Goal: Information Seeking & Learning: Find specific fact

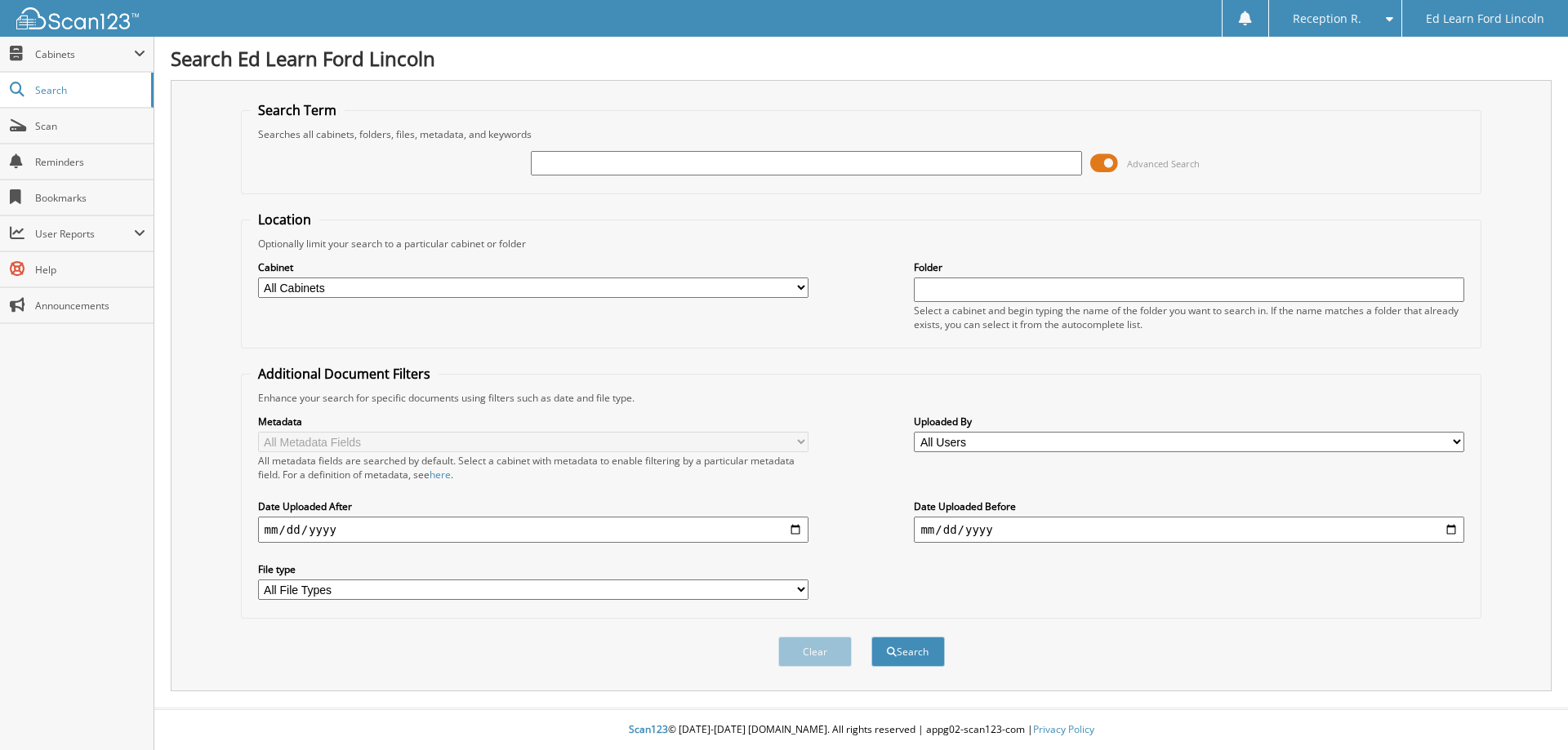
click at [669, 167] on input "text" at bounding box center [805, 163] width 550 height 25
type input "ROY"
click at [933, 649] on button "Search" at bounding box center [908, 652] width 73 height 31
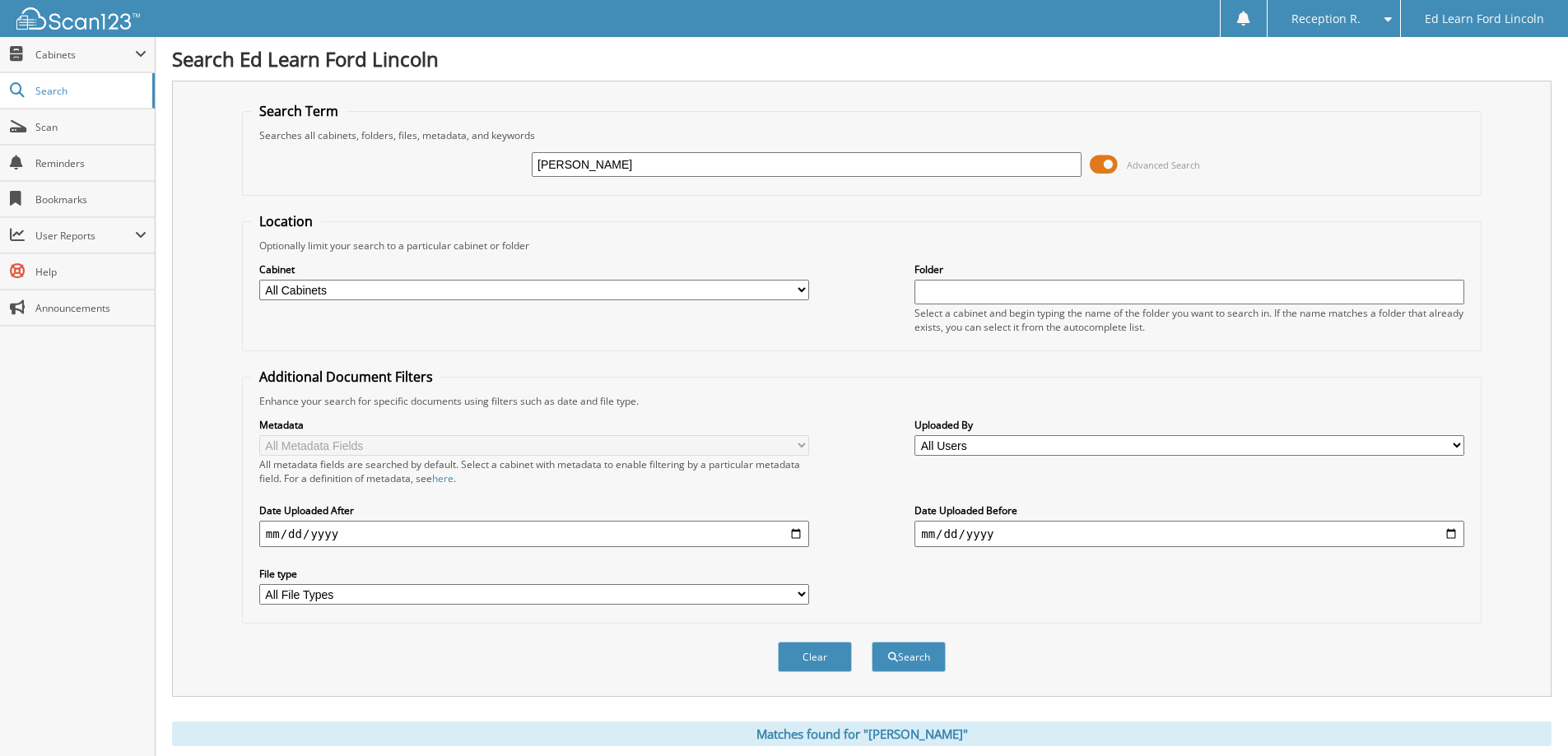
drag, startPoint x: 565, startPoint y: 168, endPoint x: 344, endPoint y: 141, distance: 222.6
click at [347, 141] on fieldset "Search Term Searches all cabinets, folders, files, metadata, and keywords ROY A…" at bounding box center [862, 149] width 1239 height 94
type input "VESELI"
click at [918, 677] on div "Clear Search" at bounding box center [862, 657] width 1239 height 67
click at [914, 655] on button "Search" at bounding box center [908, 657] width 74 height 31
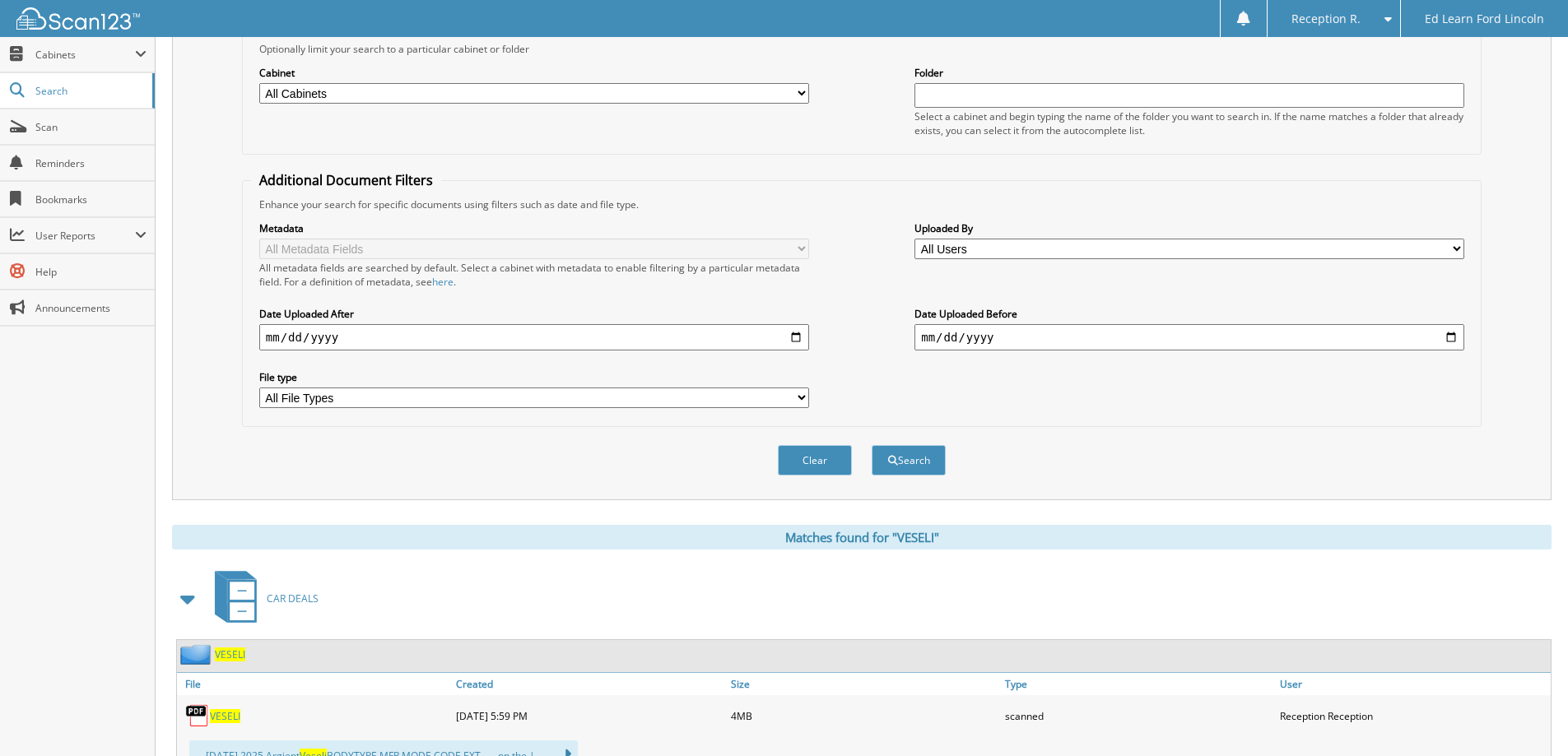
scroll to position [549, 0]
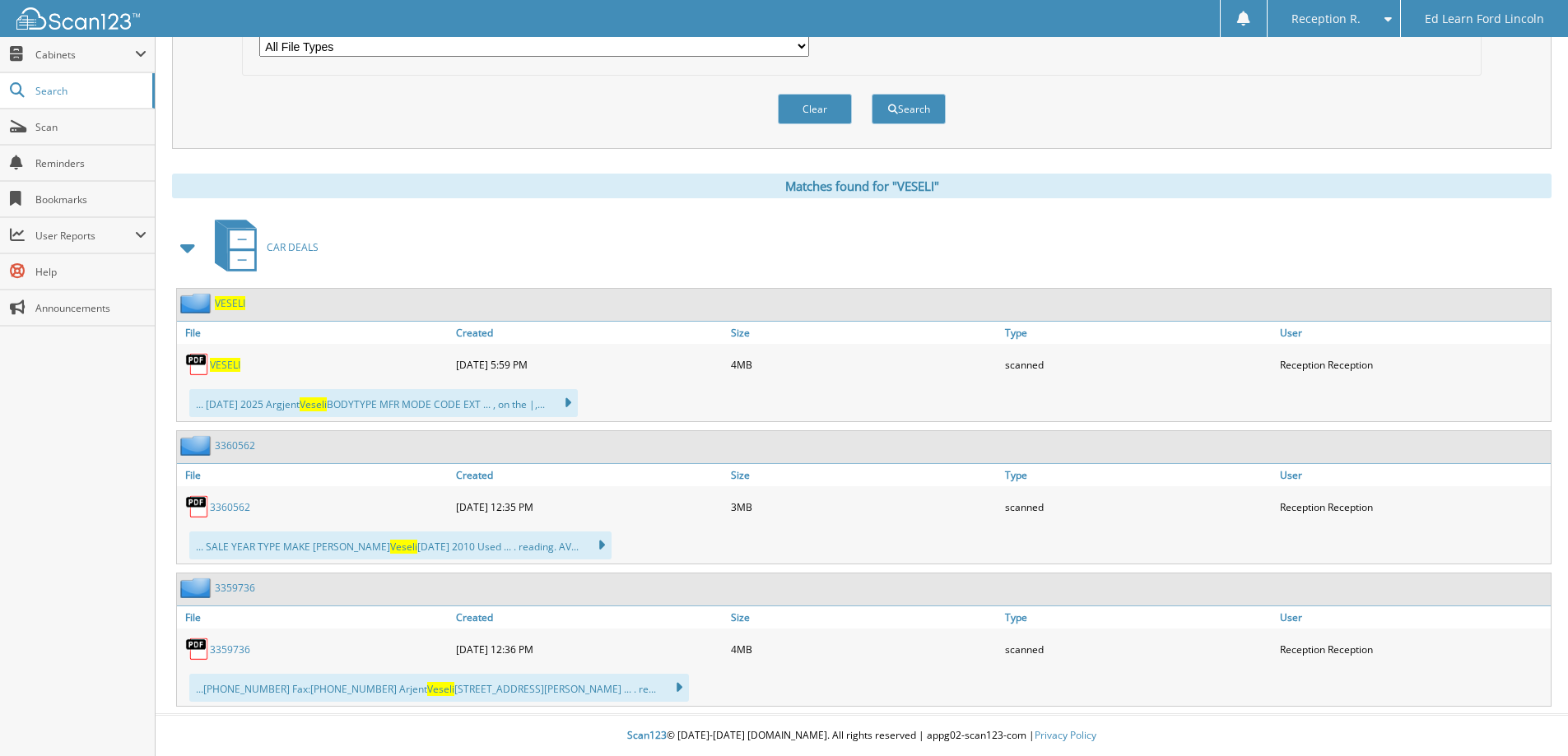
click at [223, 368] on span "VESELI" at bounding box center [225, 364] width 31 height 14
click at [819, 103] on button "Clear" at bounding box center [814, 109] width 74 height 31
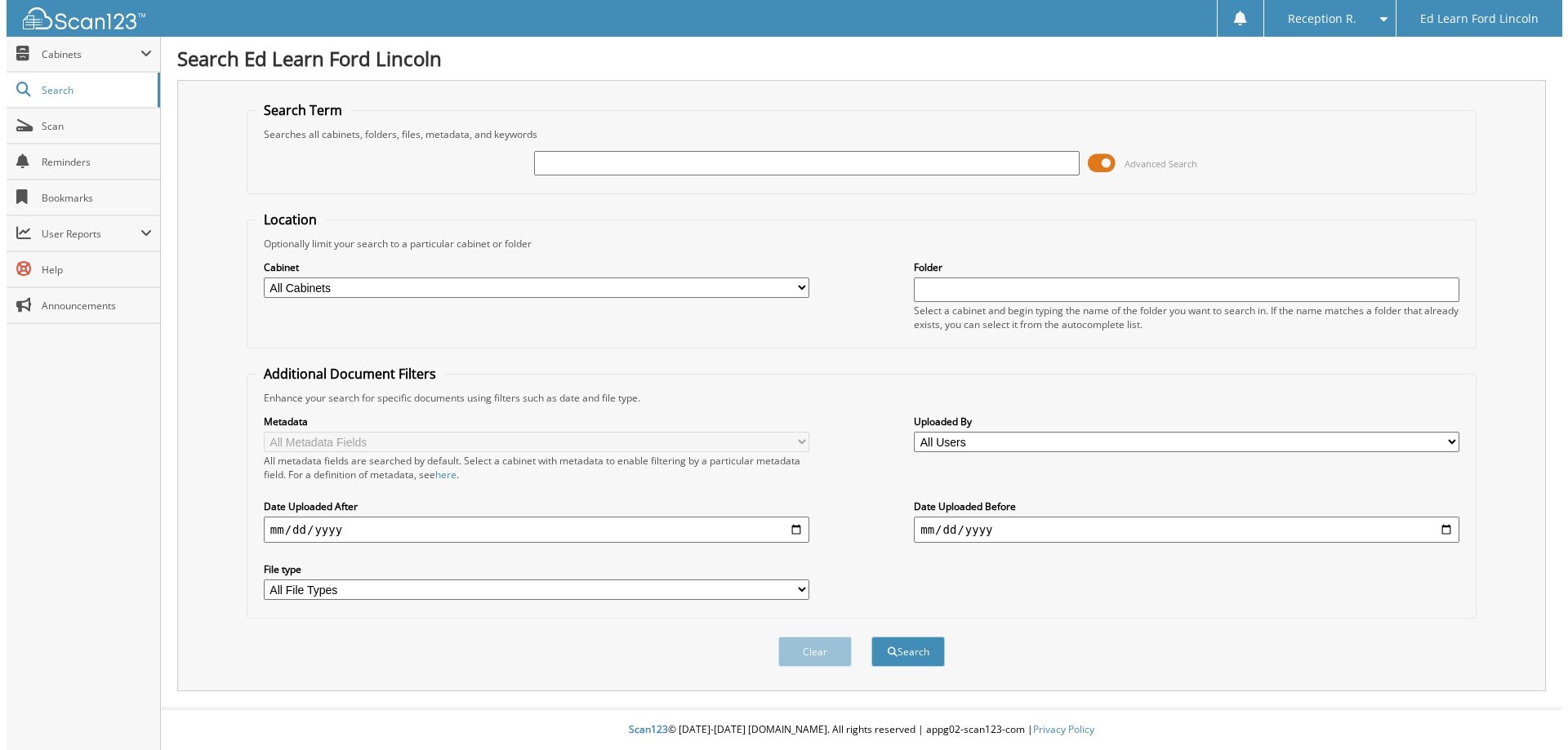
scroll to position [0, 0]
click at [733, 153] on input "text" at bounding box center [805, 163] width 550 height 25
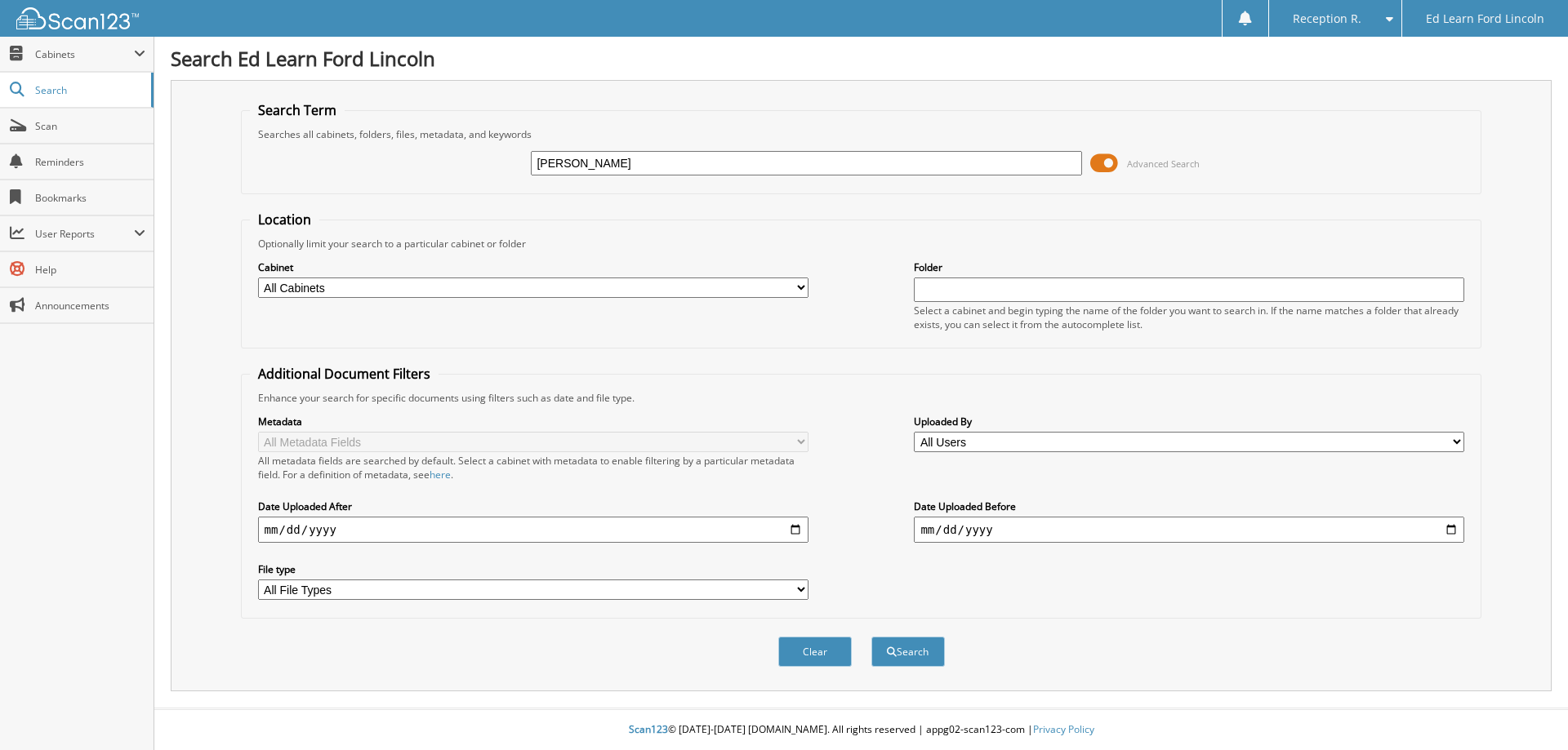
type input "NOOR"
click at [871, 637] on button "Search" at bounding box center [908, 652] width 73 height 31
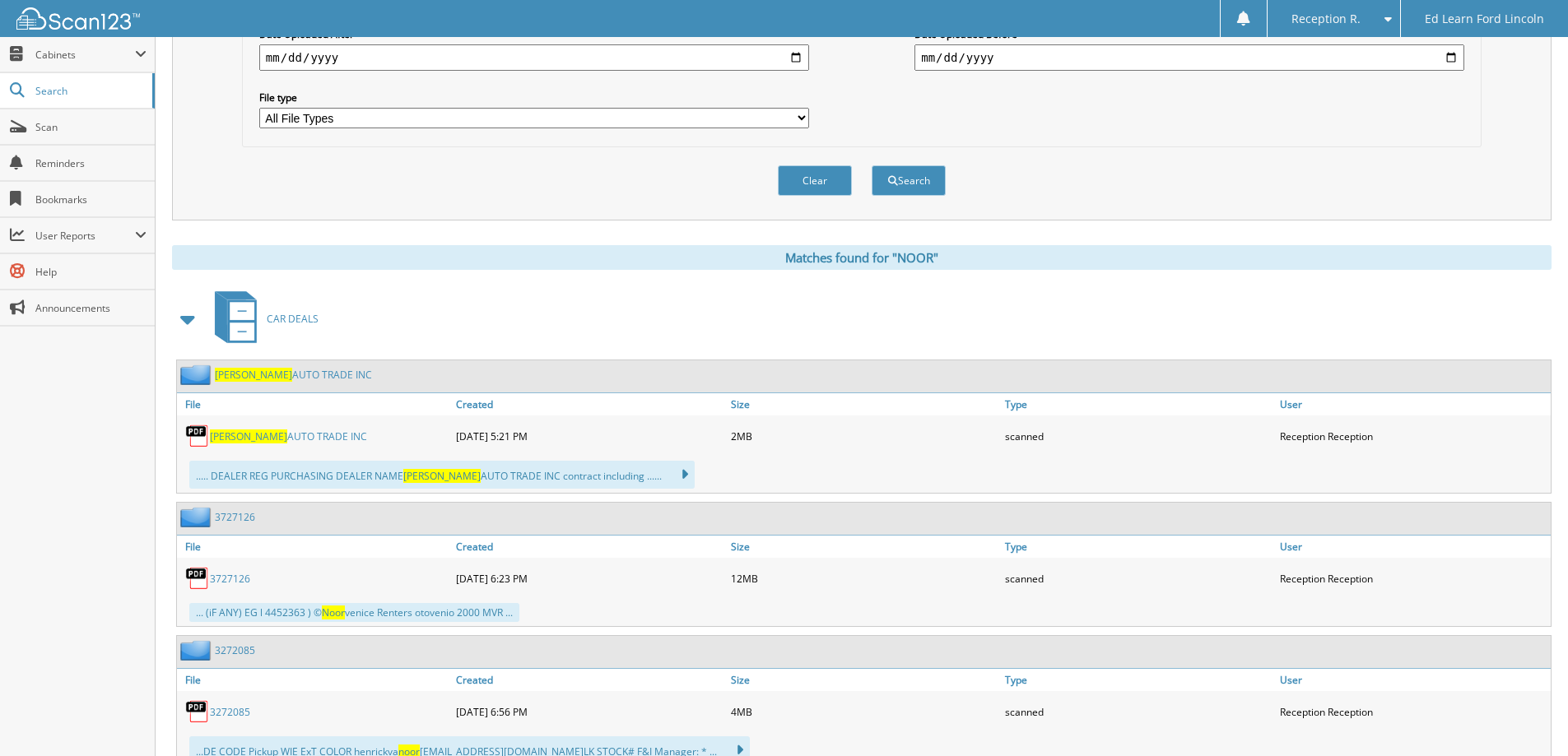
scroll to position [576, 0]
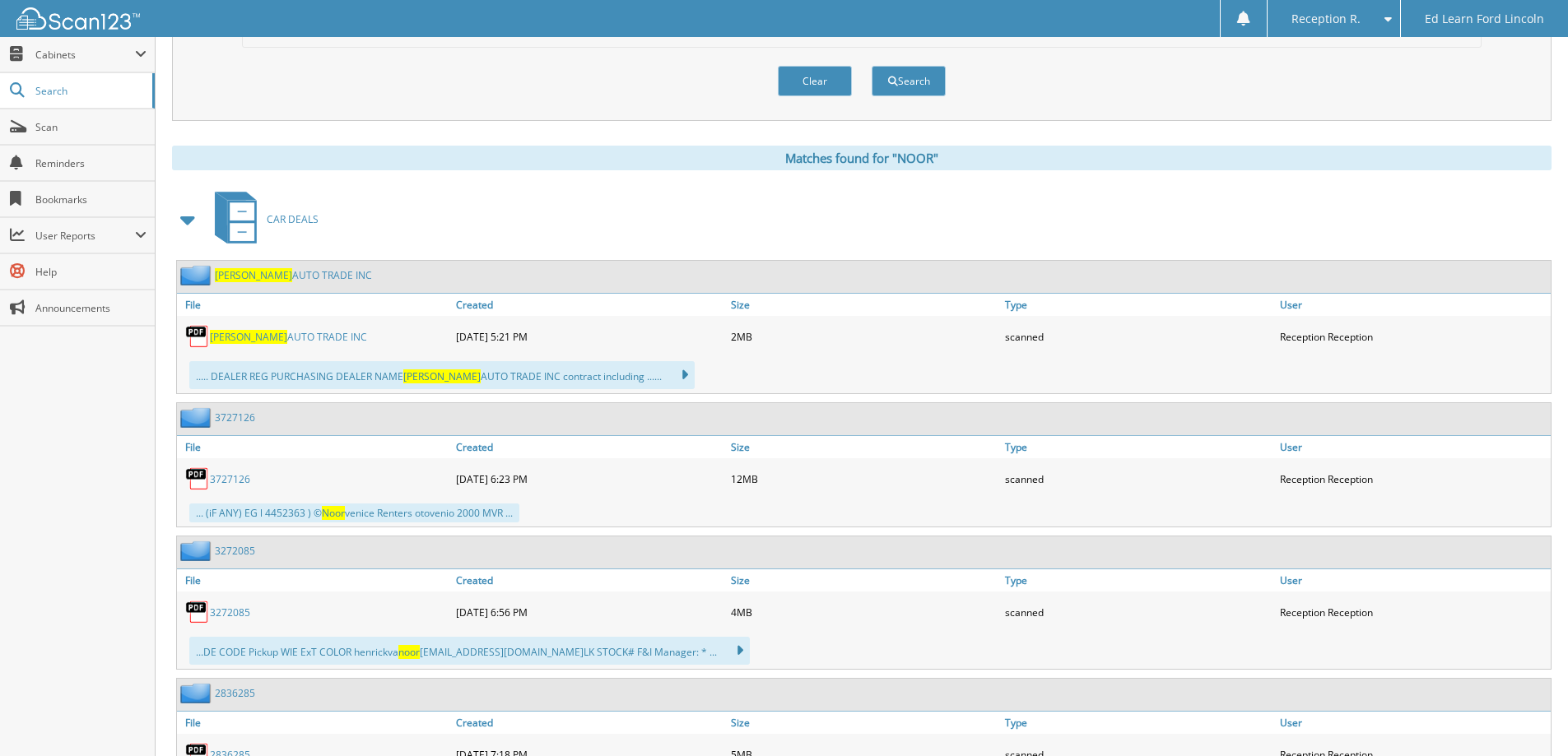
click at [268, 336] on link "NOOR AUTO TRADE INC" at bounding box center [288, 337] width 157 height 14
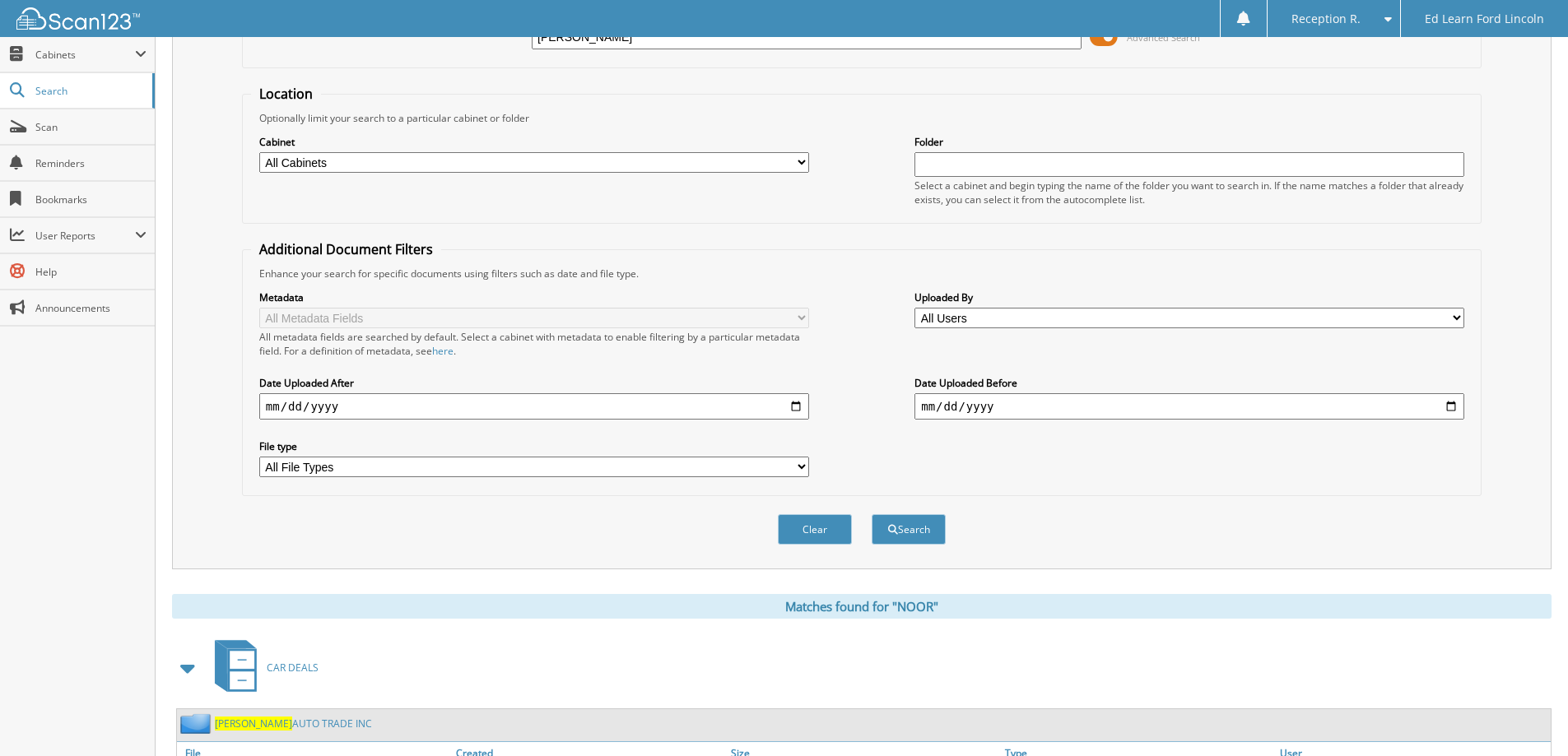
scroll to position [0, 0]
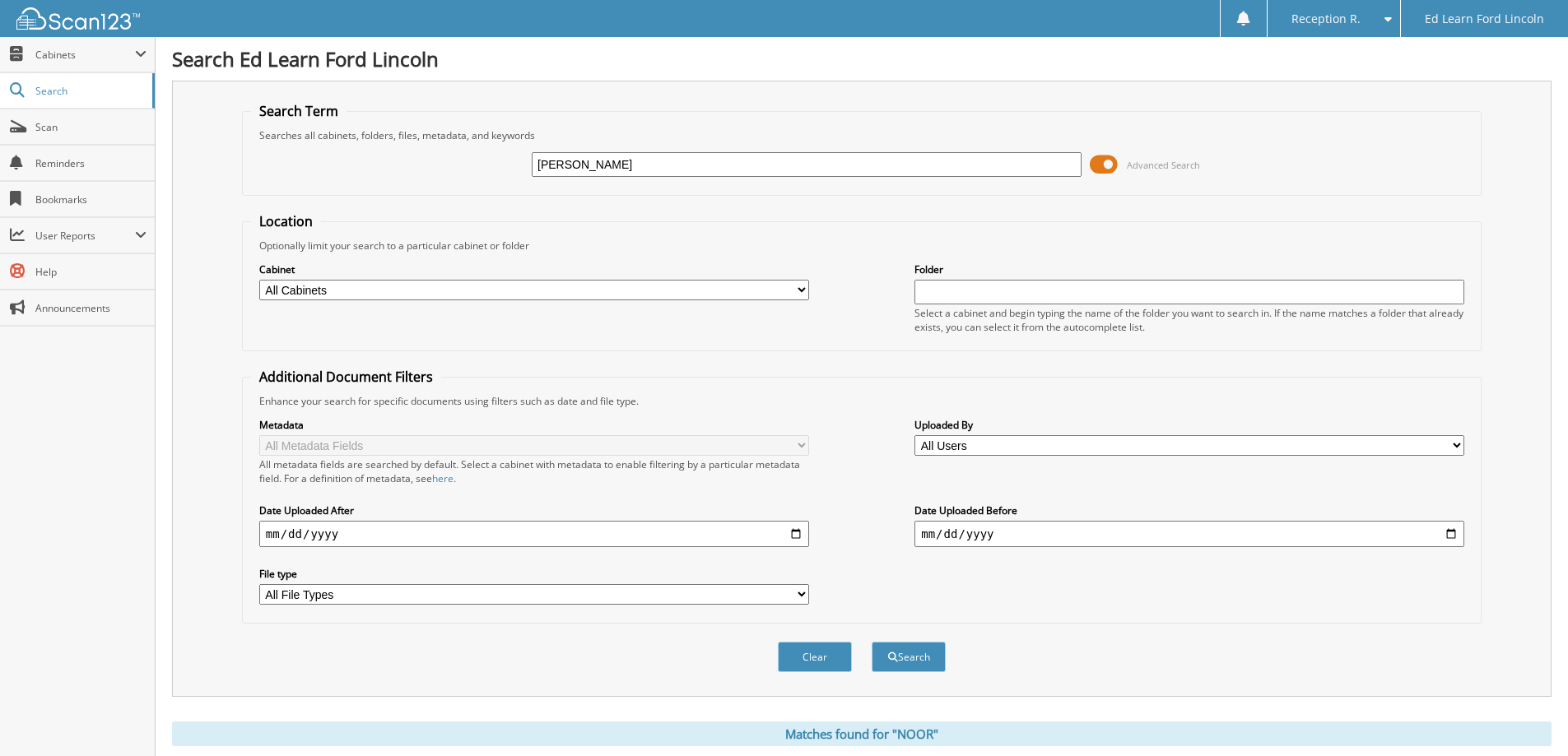
drag, startPoint x: 641, startPoint y: 159, endPoint x: 310, endPoint y: 138, distance: 331.7
click at [310, 138] on fieldset "Search Term Searches all cabinets, folders, files, metadata, and keywords NOOR …" at bounding box center [862, 149] width 1239 height 94
type input "803146"
click at [872, 642] on button "Search" at bounding box center [908, 657] width 74 height 31
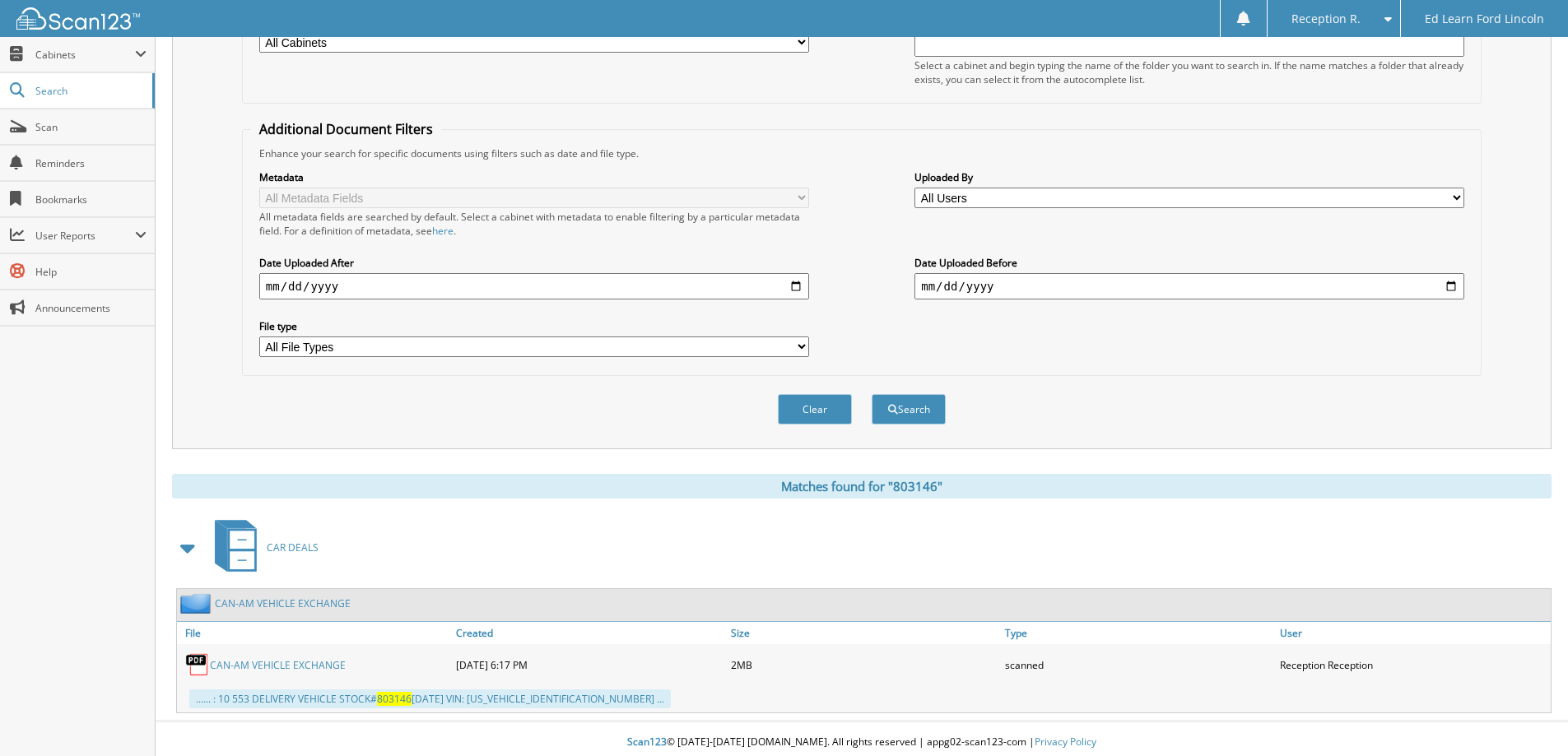
scroll to position [255, 0]
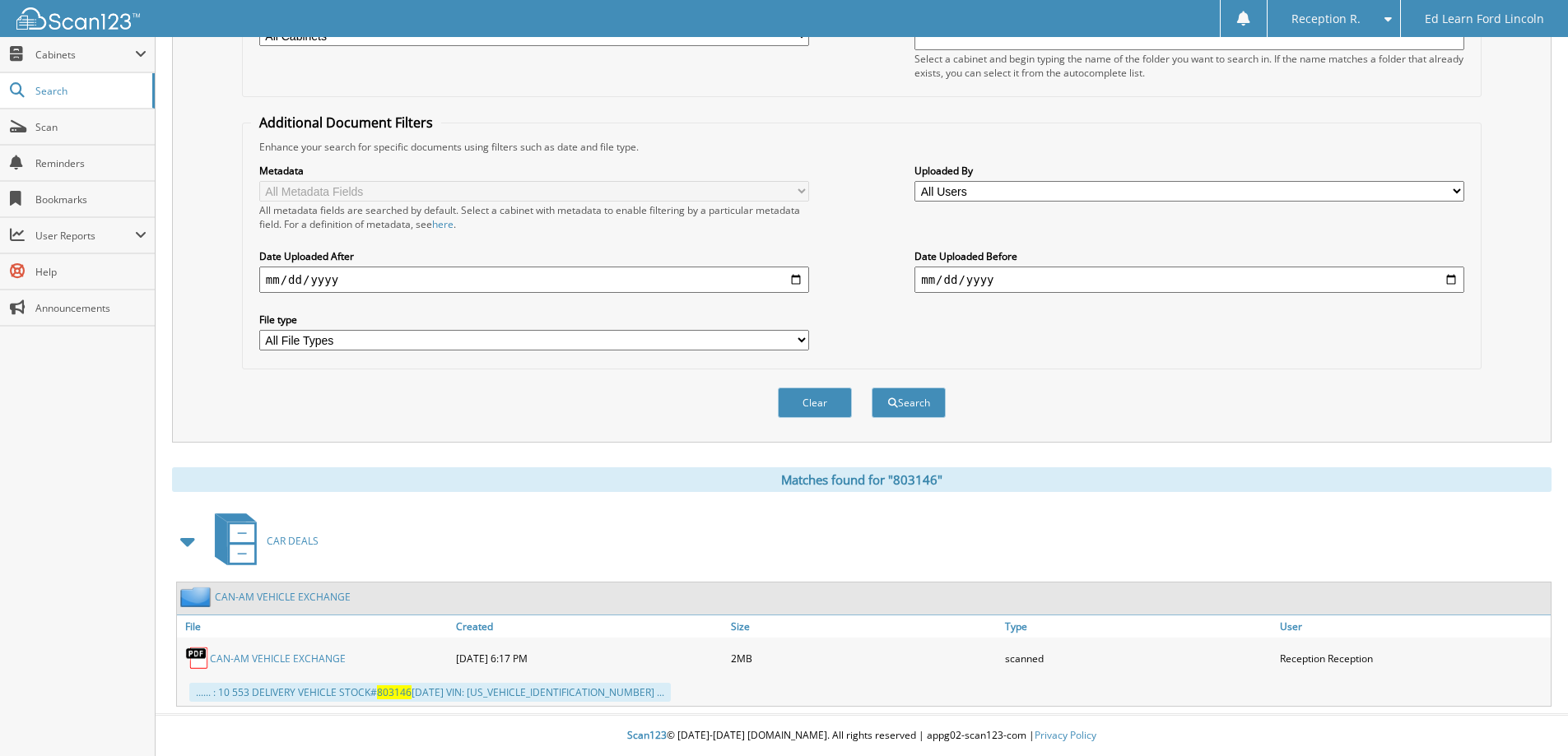
click at [314, 657] on link "CAN-AM VEHICLE EXCHANGE" at bounding box center [277, 659] width 136 height 14
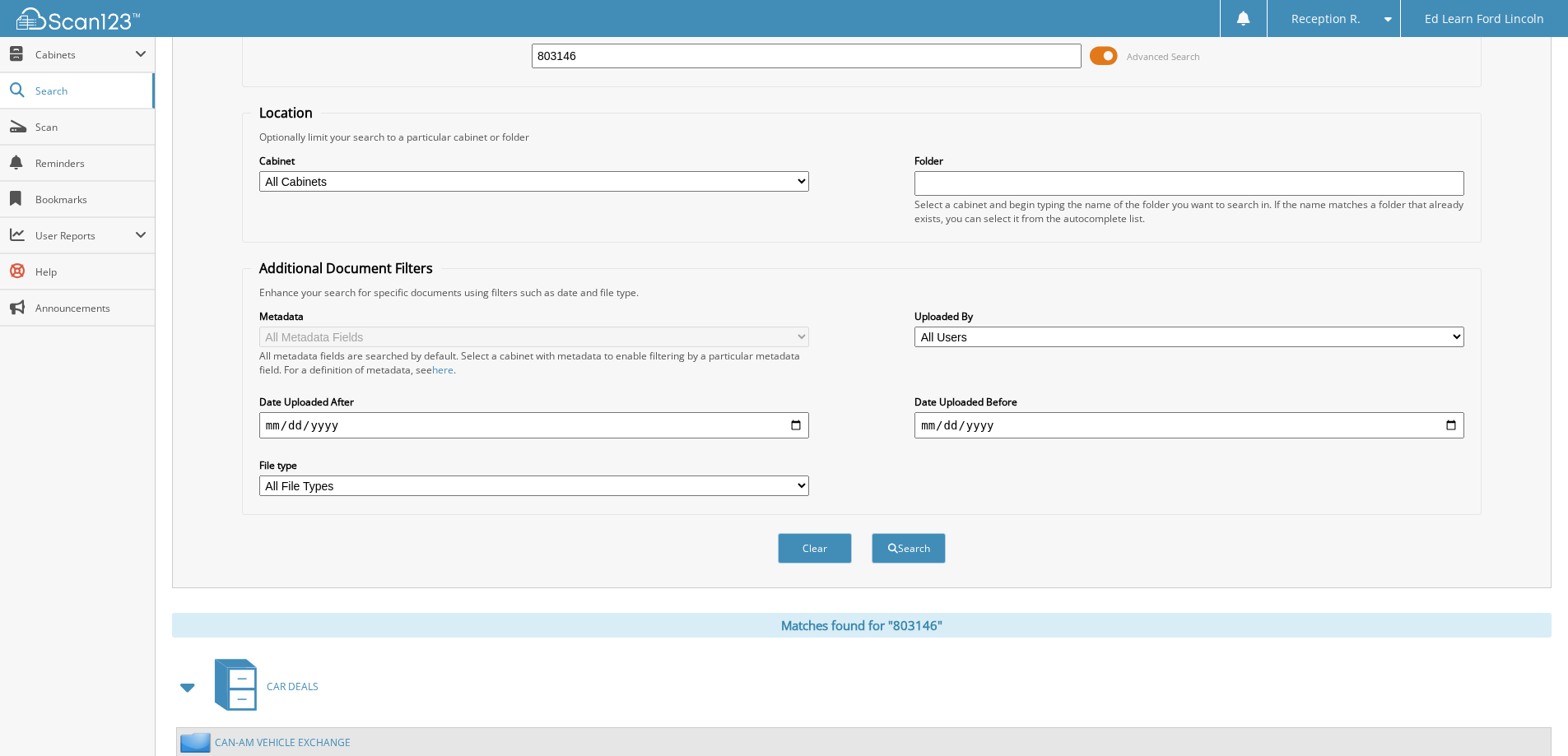
scroll to position [0, 0]
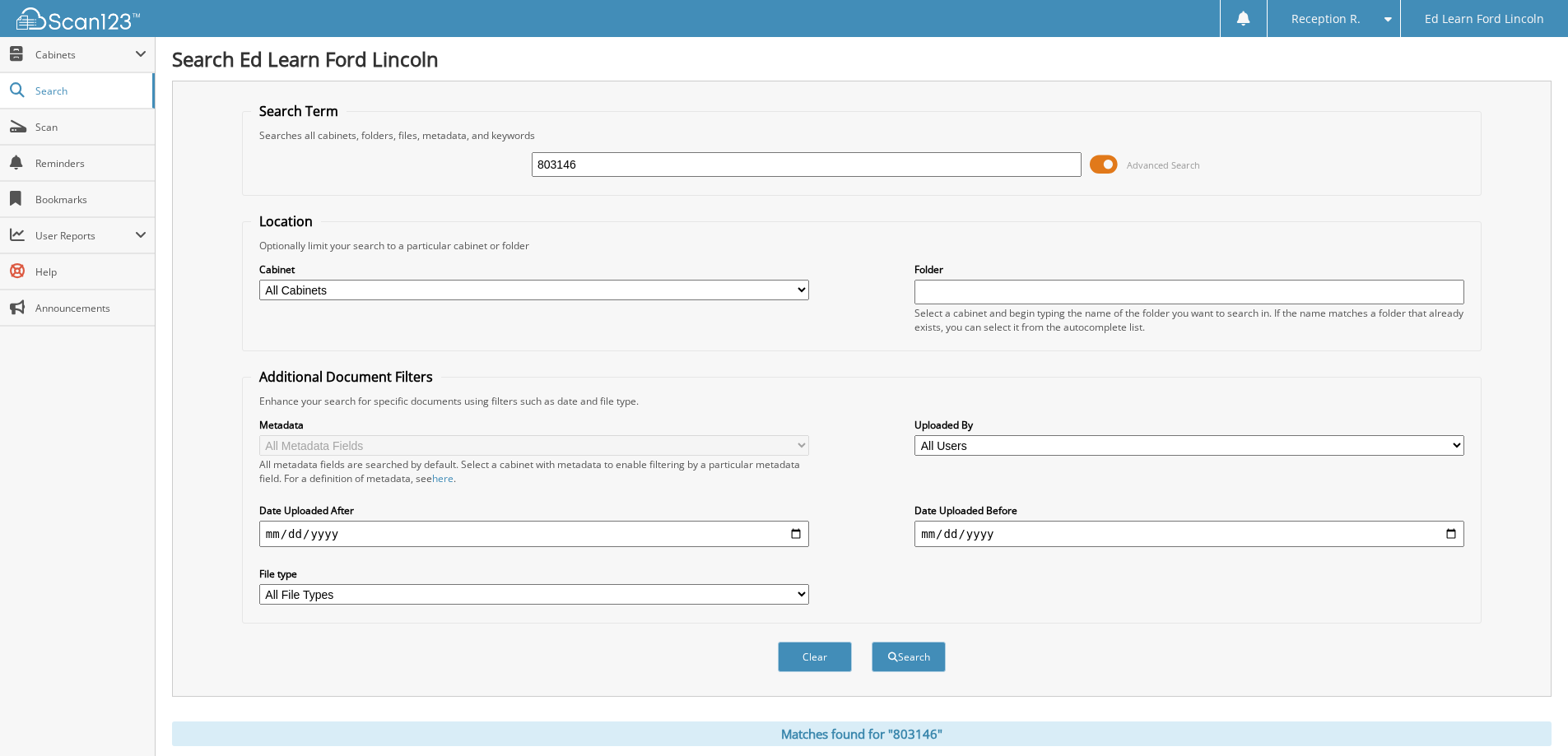
drag, startPoint x: 655, startPoint y: 178, endPoint x: 514, endPoint y: 162, distance: 141.9
click at [460, 157] on div "803146 Advanced Search" at bounding box center [862, 164] width 1221 height 44
click at [603, 164] on input "803146" at bounding box center [806, 165] width 550 height 25
type input "803145"
click at [902, 652] on button "Search" at bounding box center [908, 657] width 74 height 31
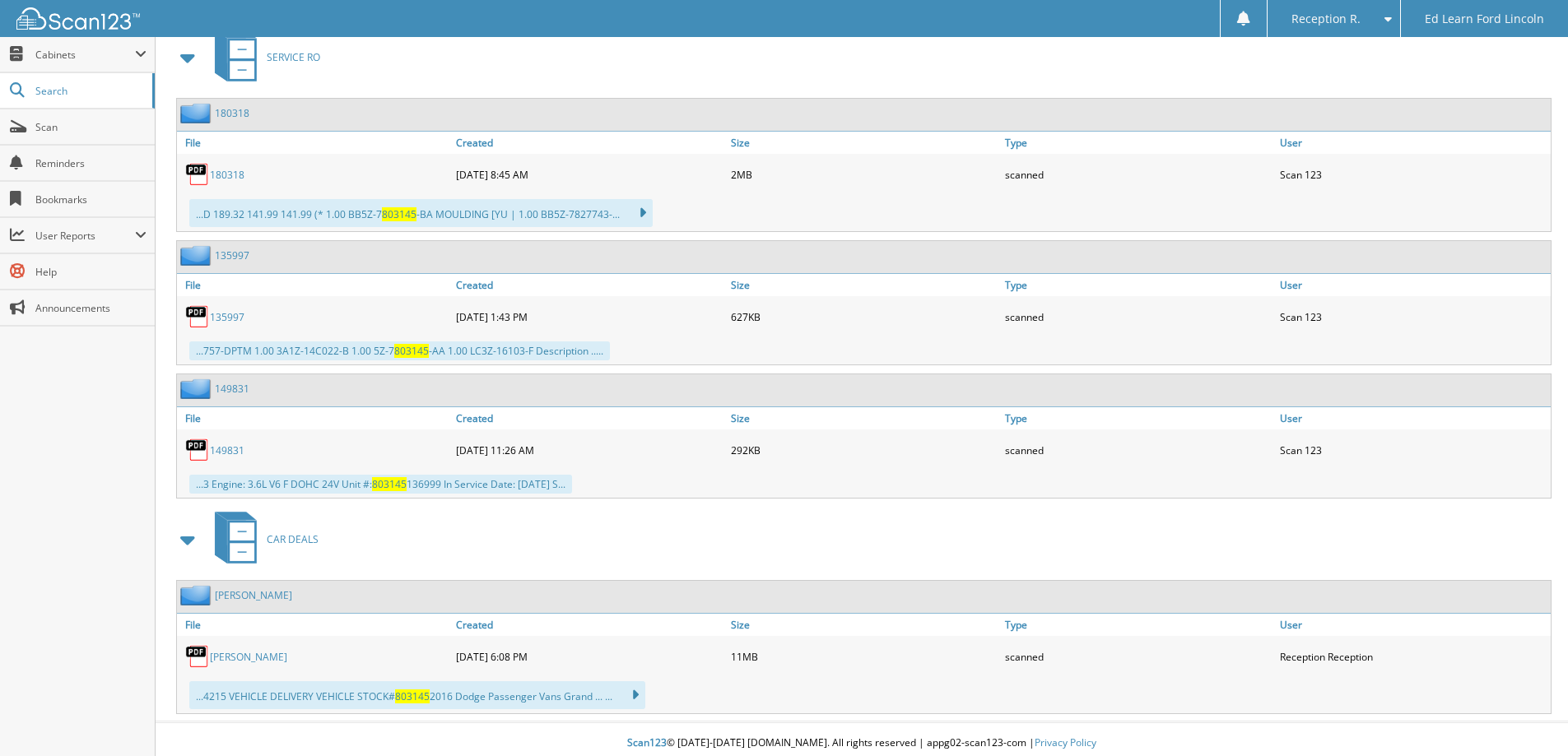
scroll to position [746, 0]
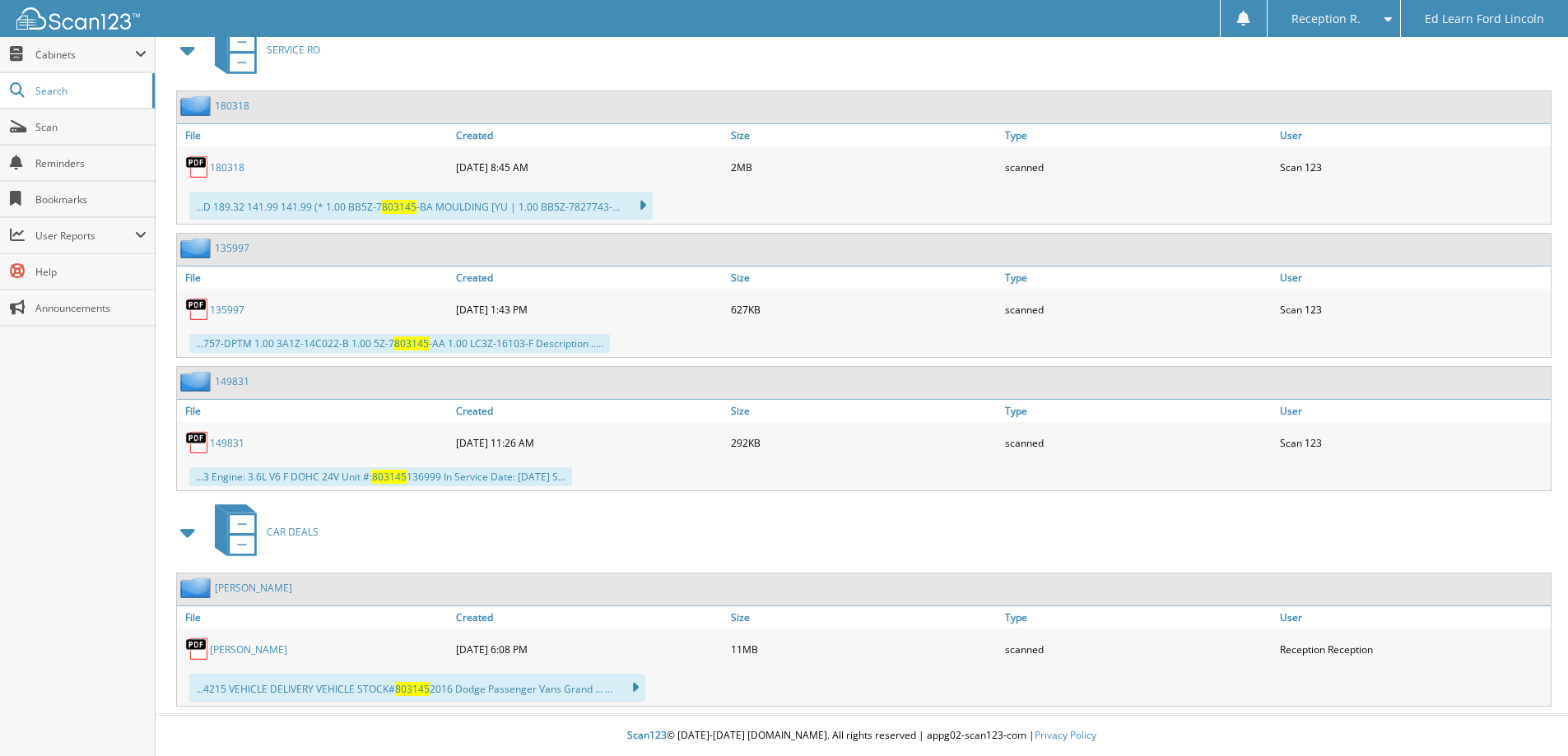
click at [228, 648] on link "[PERSON_NAME]" at bounding box center [248, 650] width 77 height 14
click at [84, 118] on link "Scan" at bounding box center [77, 127] width 155 height 36
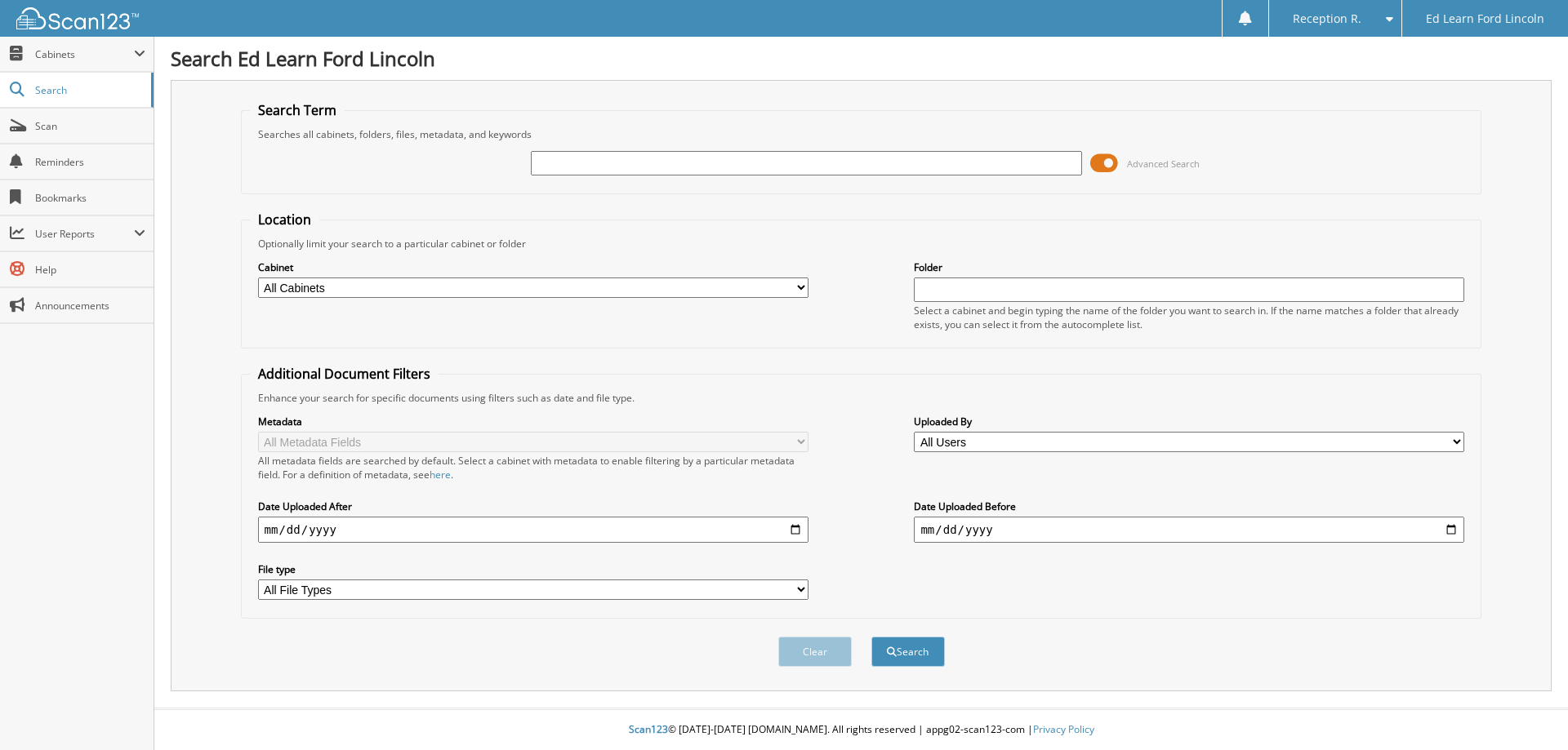
click at [540, 172] on input "text" at bounding box center [805, 163] width 550 height 25
type input "502585"
click at [871, 637] on button "Search" at bounding box center [908, 652] width 73 height 31
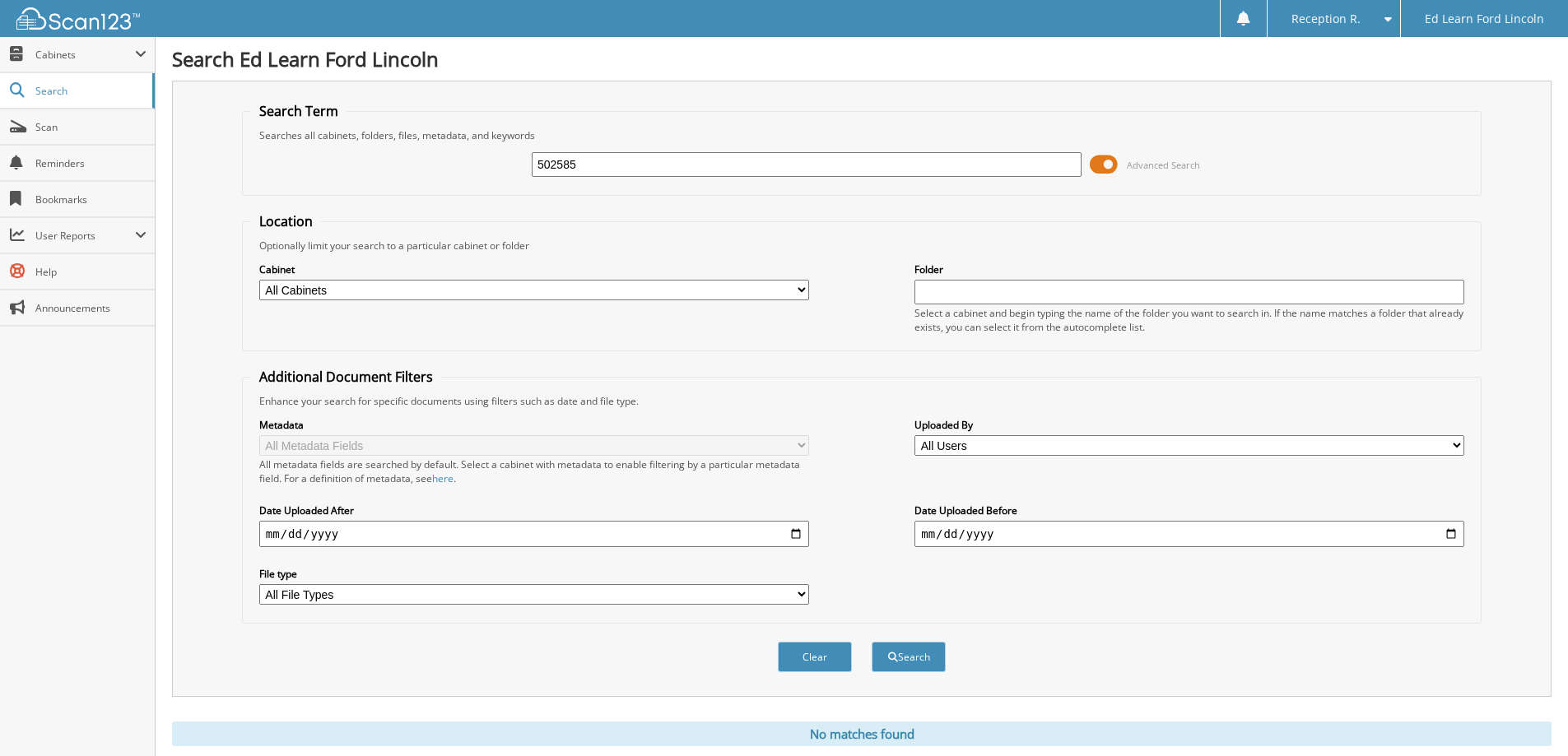
click at [616, 172] on input "502585" at bounding box center [806, 165] width 550 height 25
type input "502585Z"
click at [872, 642] on button "Search" at bounding box center [908, 657] width 74 height 31
drag, startPoint x: 607, startPoint y: 166, endPoint x: 339, endPoint y: 156, distance: 268.2
click at [339, 156] on div "502585Z Advanced Search" at bounding box center [862, 164] width 1221 height 44
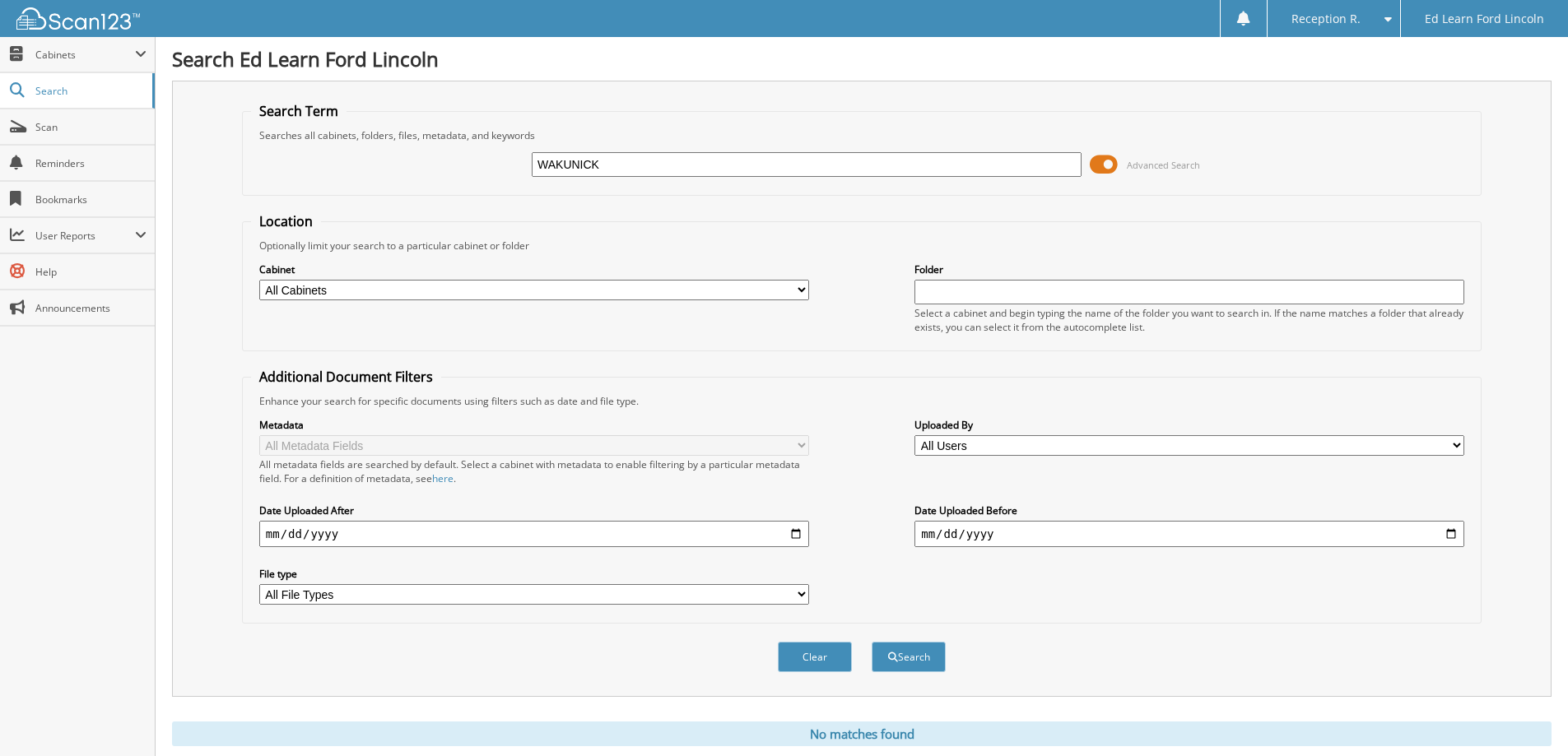
type input "WAKUNICK"
click at [872, 642] on button "Search" at bounding box center [908, 657] width 74 height 31
drag, startPoint x: 611, startPoint y: 164, endPoint x: 320, endPoint y: 141, distance: 291.9
click at [325, 142] on div "WAKUNICK Advanced Search" at bounding box center [862, 164] width 1221 height 44
type input "502583"
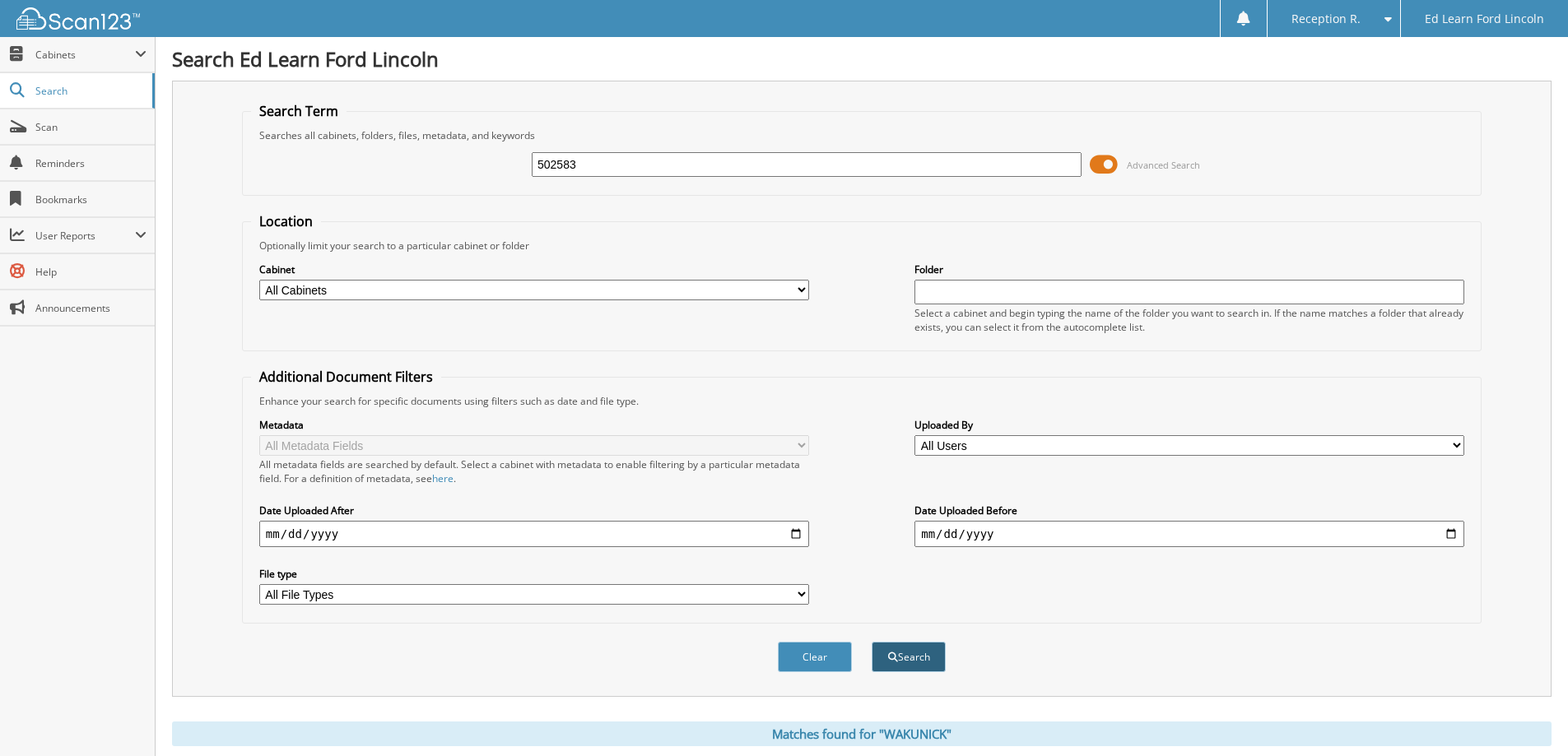
click at [916, 670] on button "Search" at bounding box center [908, 657] width 74 height 31
drag, startPoint x: 586, startPoint y: 161, endPoint x: 397, endPoint y: 133, distance: 191.1
click at [401, 133] on fieldset "Search Term Searches all cabinets, folders, files, metadata, and keywords 50258…" at bounding box center [862, 149] width 1239 height 94
type input "SEEK CAPITAL"
click at [916, 667] on button "Search" at bounding box center [908, 657] width 74 height 31
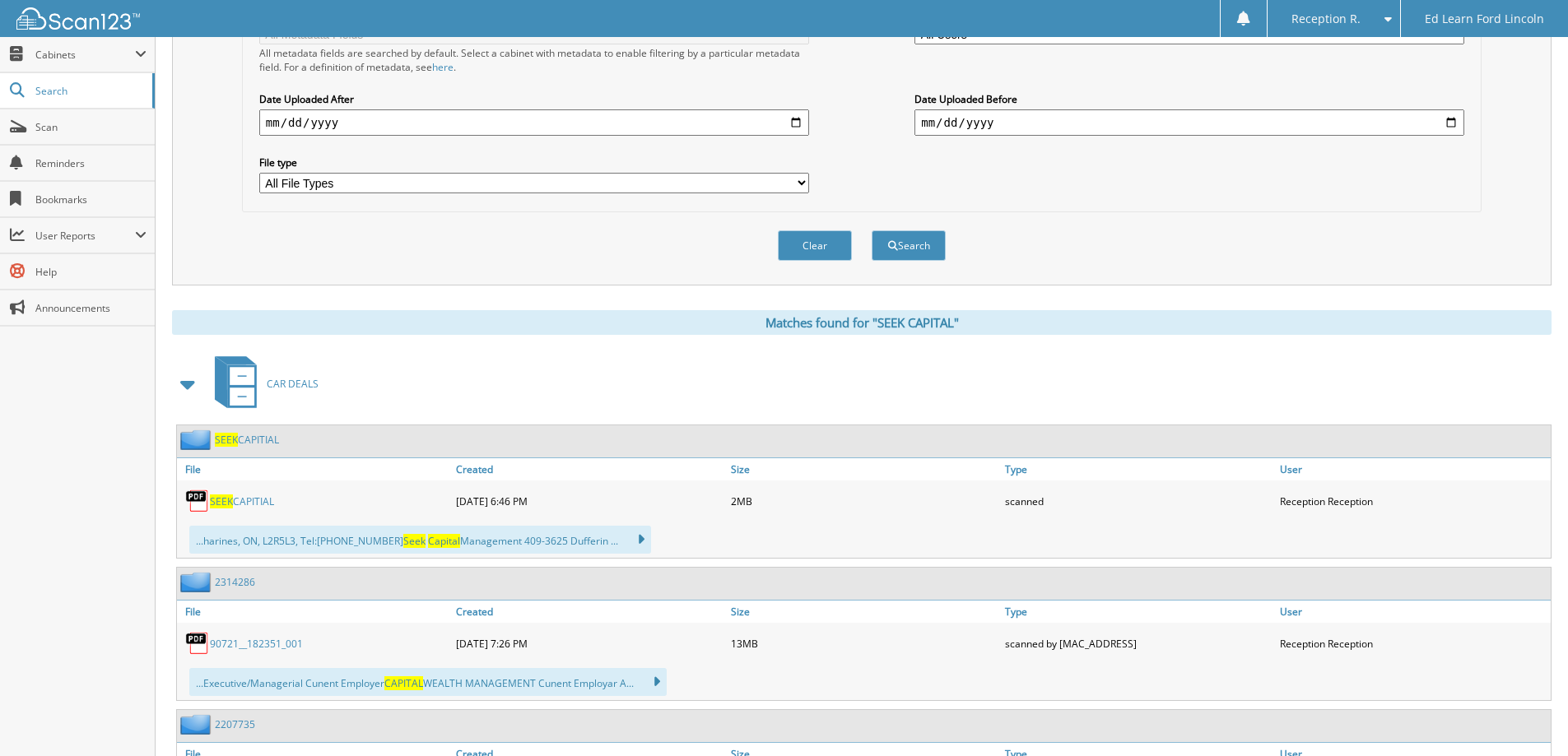
click at [240, 494] on div "SEEK CAPITIAL" at bounding box center [314, 502] width 275 height 33
click at [240, 495] on link "SEEK CAPITIAL" at bounding box center [241, 502] width 64 height 14
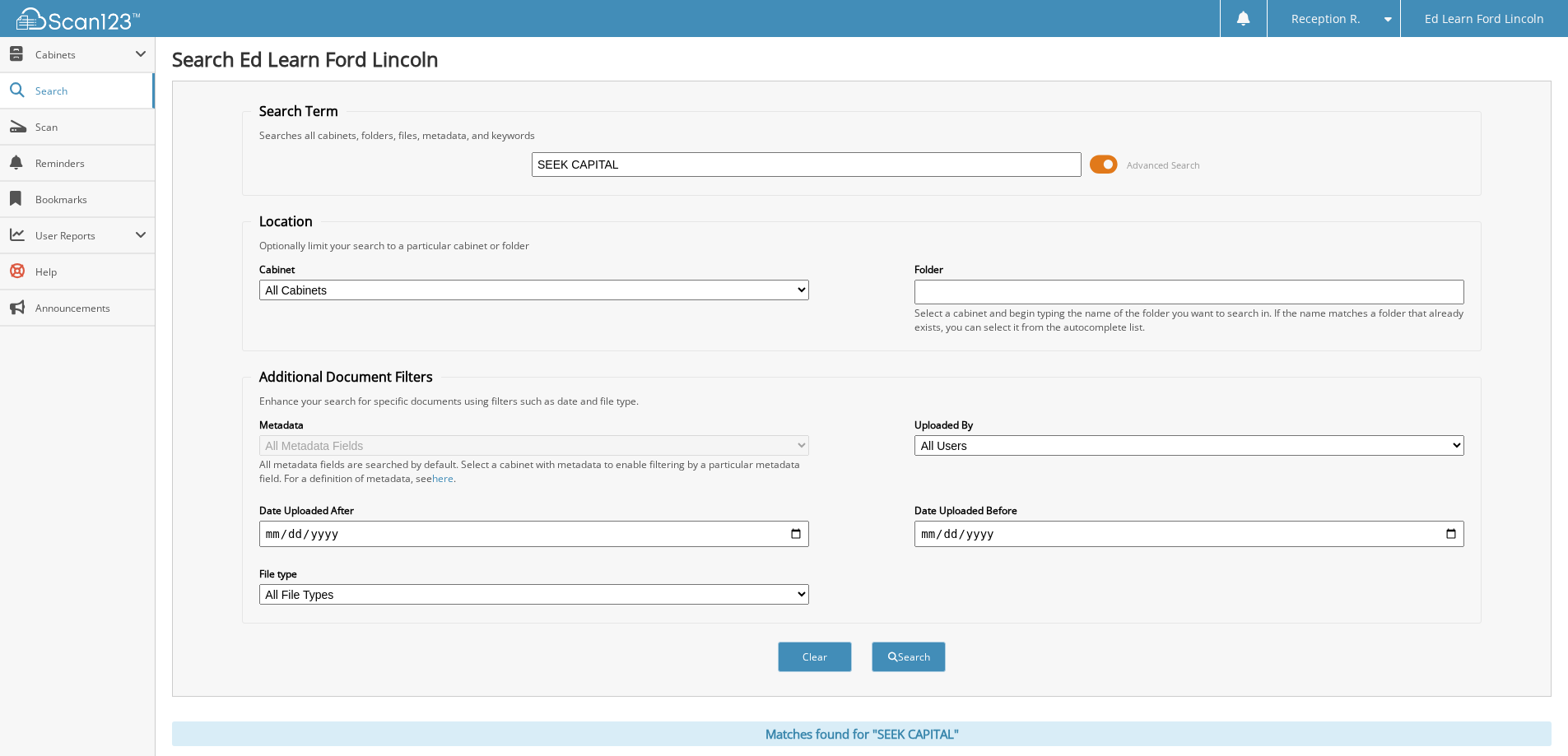
click at [673, 165] on input "SEEK CAPITAL" at bounding box center [806, 165] width 550 height 25
paste input "803137X"
type input "803137X"
click at [905, 665] on button "Search" at bounding box center [908, 657] width 74 height 31
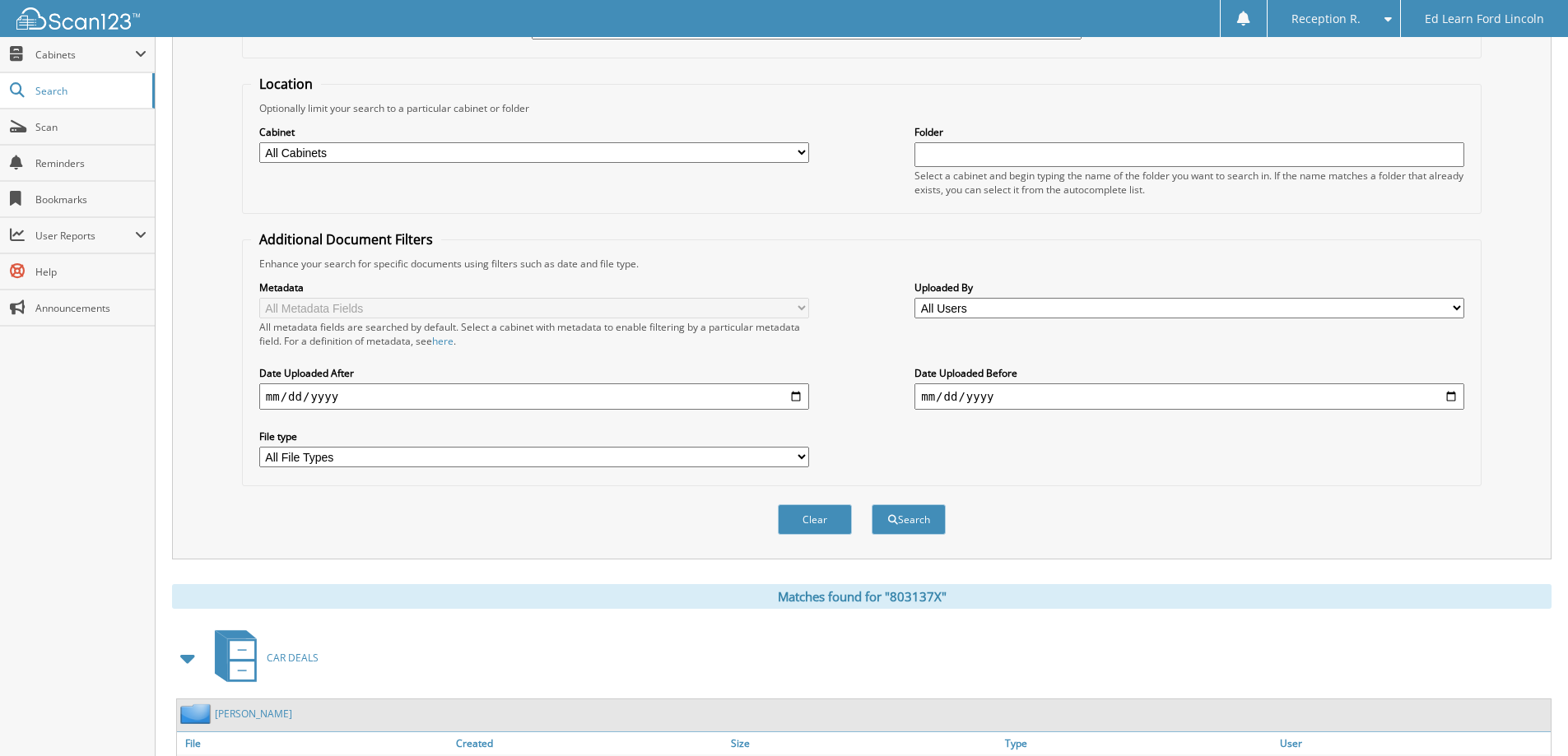
scroll to position [264, 0]
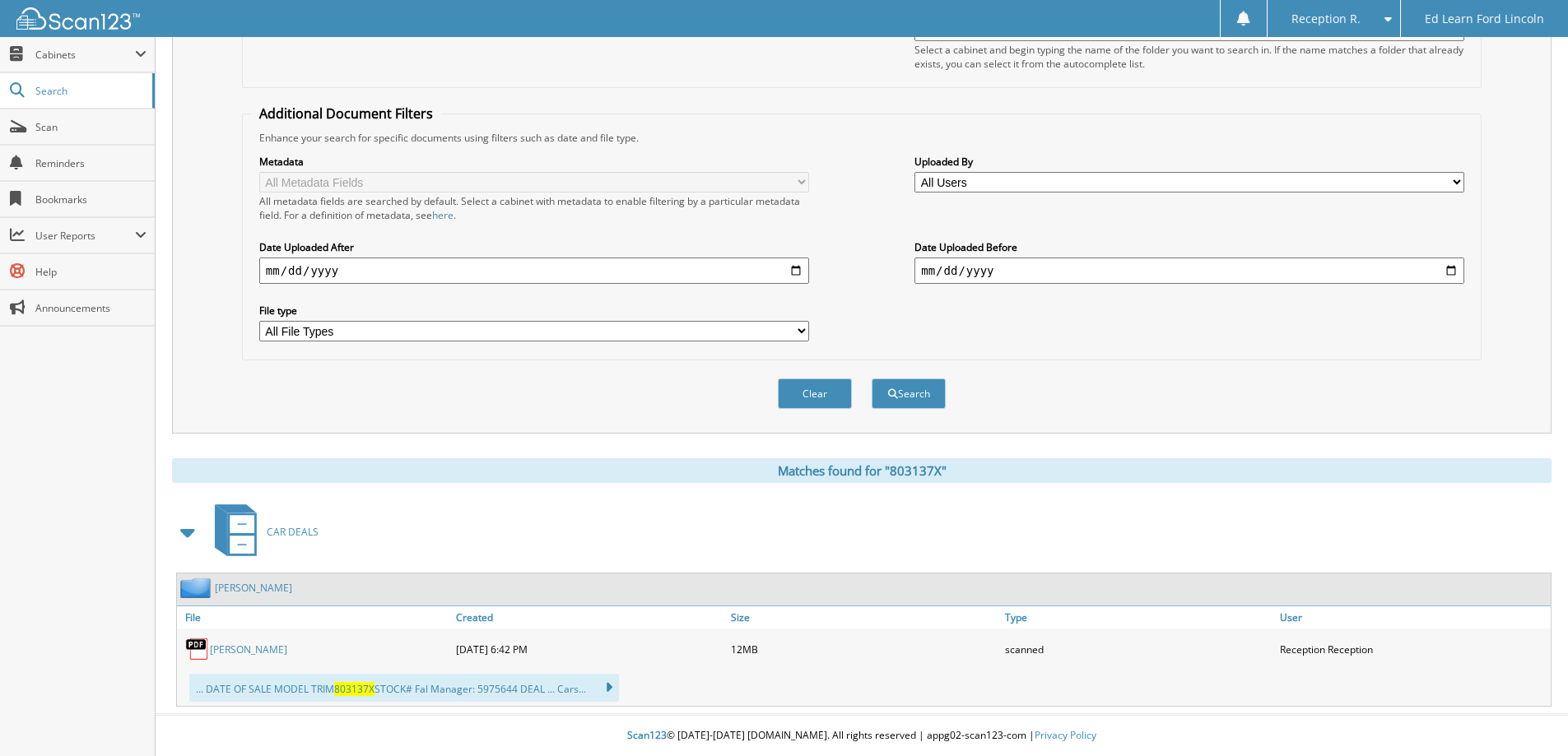
click at [200, 644] on img at bounding box center [198, 650] width 25 height 25
click at [220, 652] on link "MCCOY" at bounding box center [248, 650] width 77 height 14
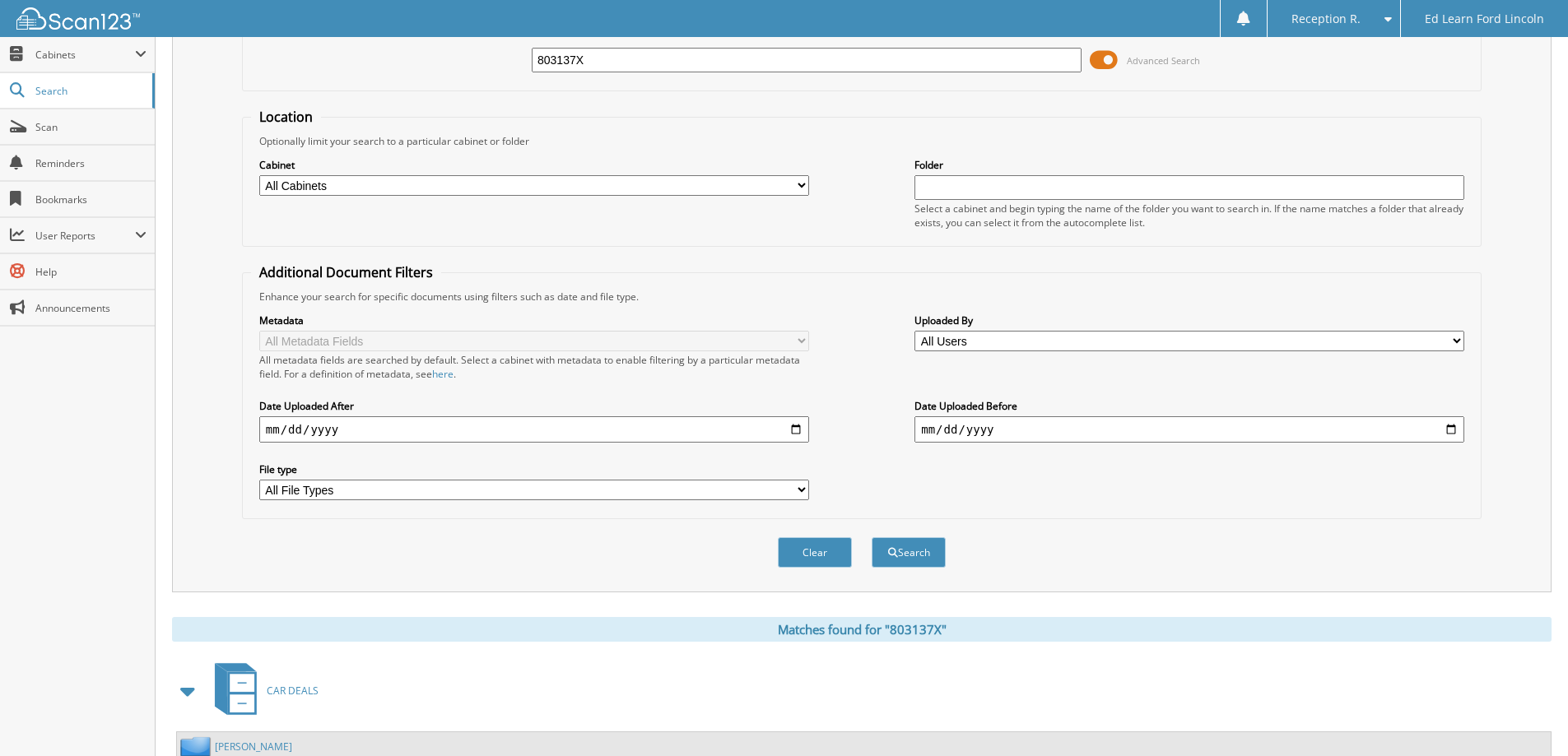
scroll to position [0, 0]
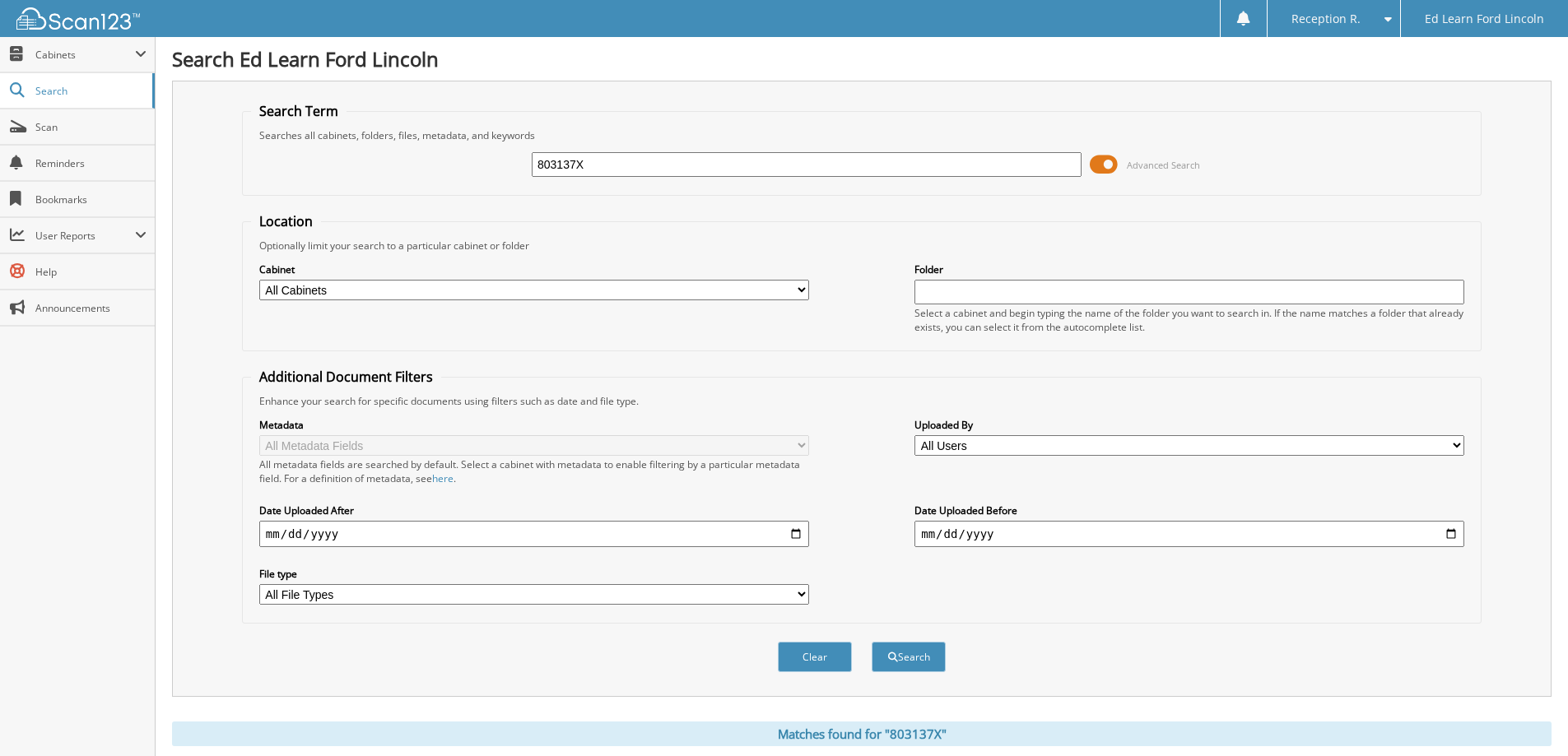
drag, startPoint x: 680, startPoint y: 156, endPoint x: 223, endPoint y: 126, distance: 458.0
click at [246, 132] on fieldset "Search Term Searches all cabinets, folders, files, metadata, and keywords 80313…" at bounding box center [862, 149] width 1239 height 94
type input "HOLLINGSWORTH"
click at [872, 642] on button "Search" at bounding box center [908, 657] width 74 height 31
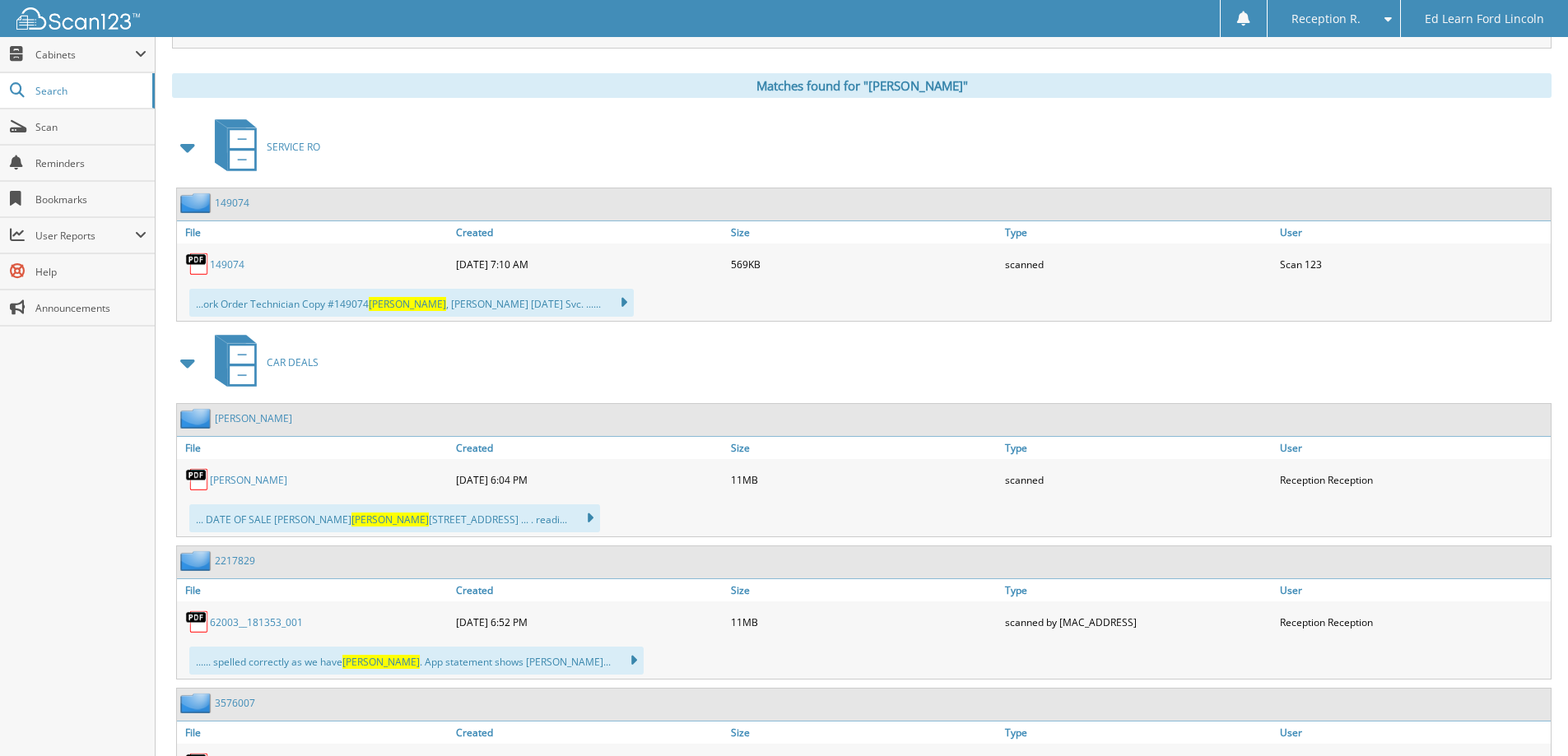
scroll to position [658, 0]
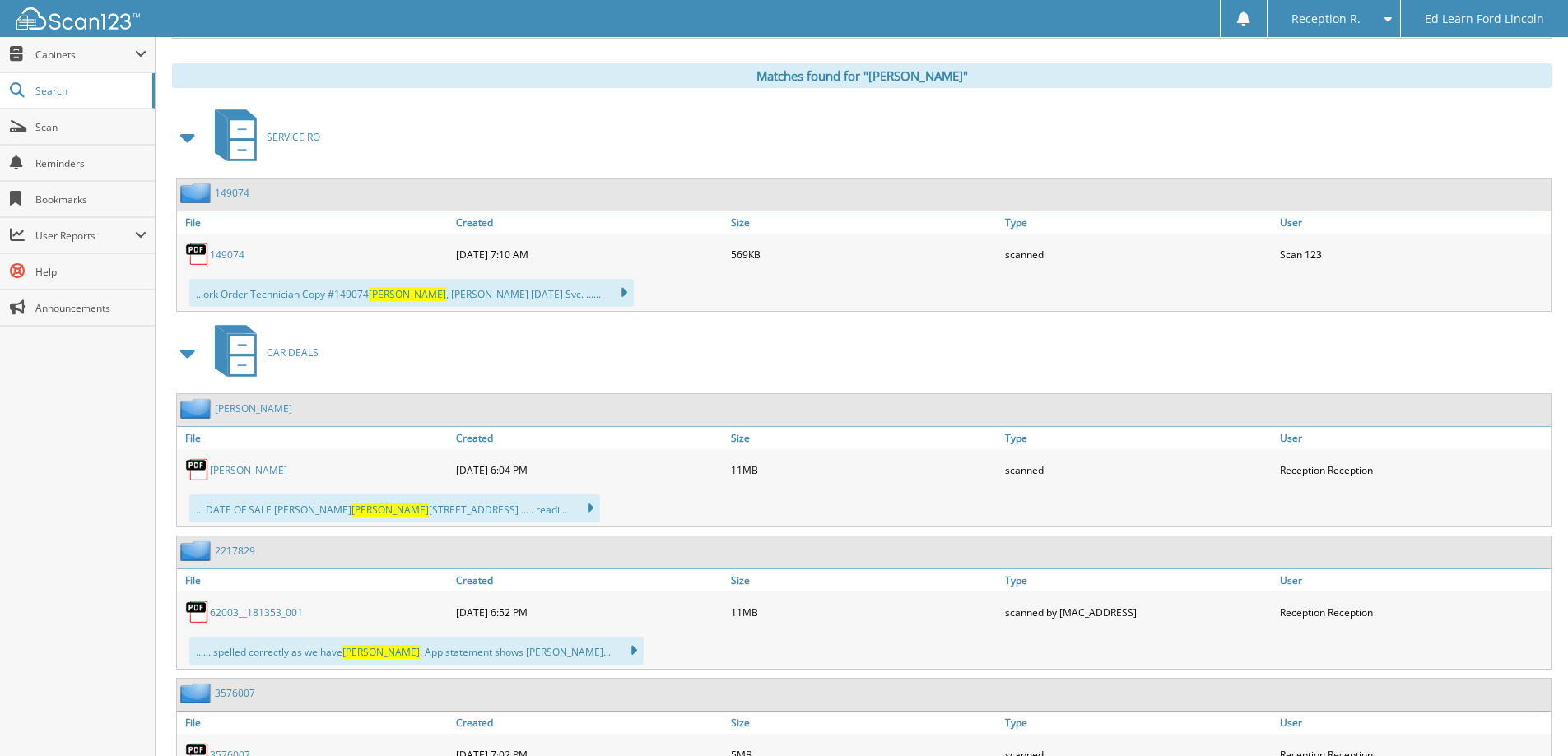
click at [252, 466] on link "[PERSON_NAME]" at bounding box center [248, 470] width 77 height 14
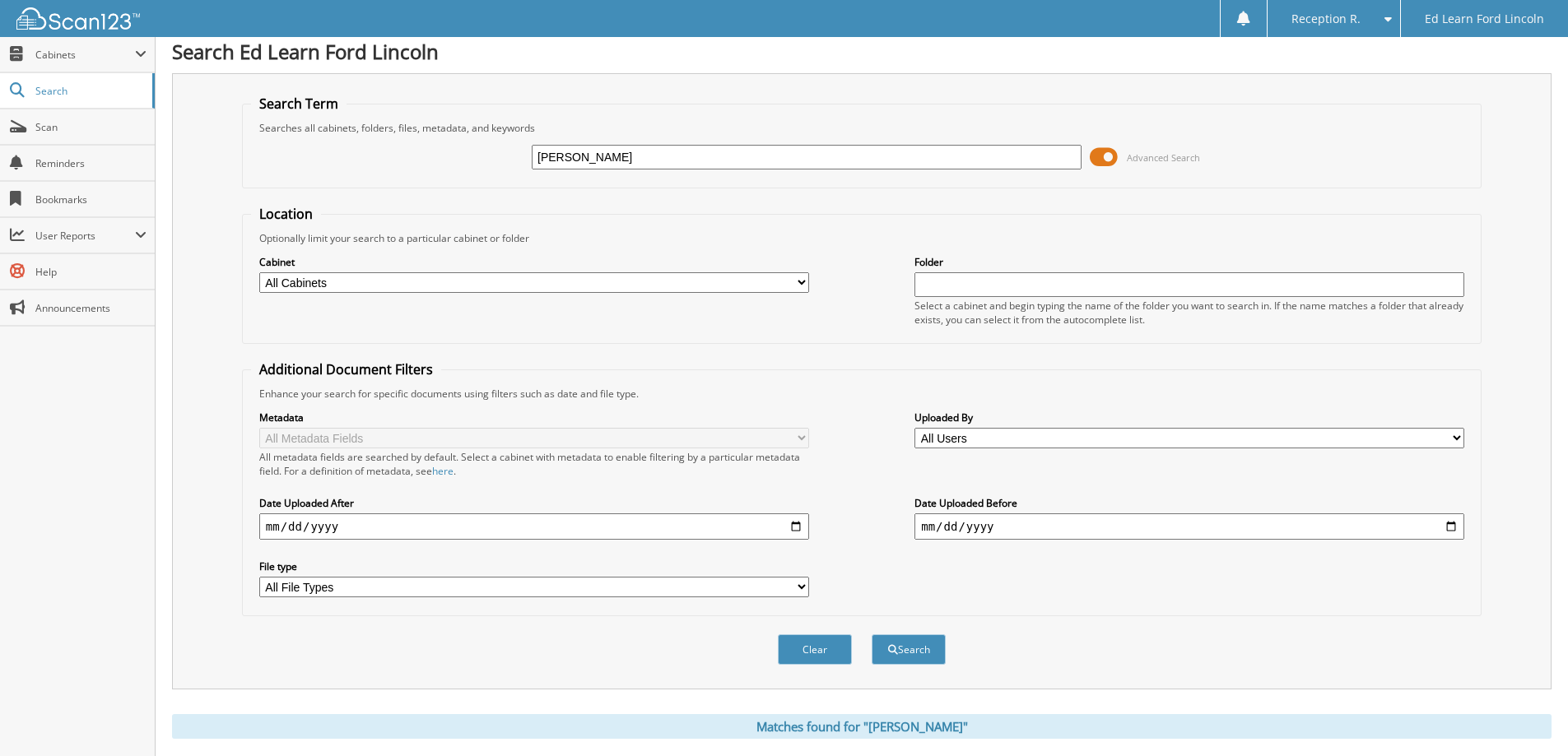
scroll to position [0, 0]
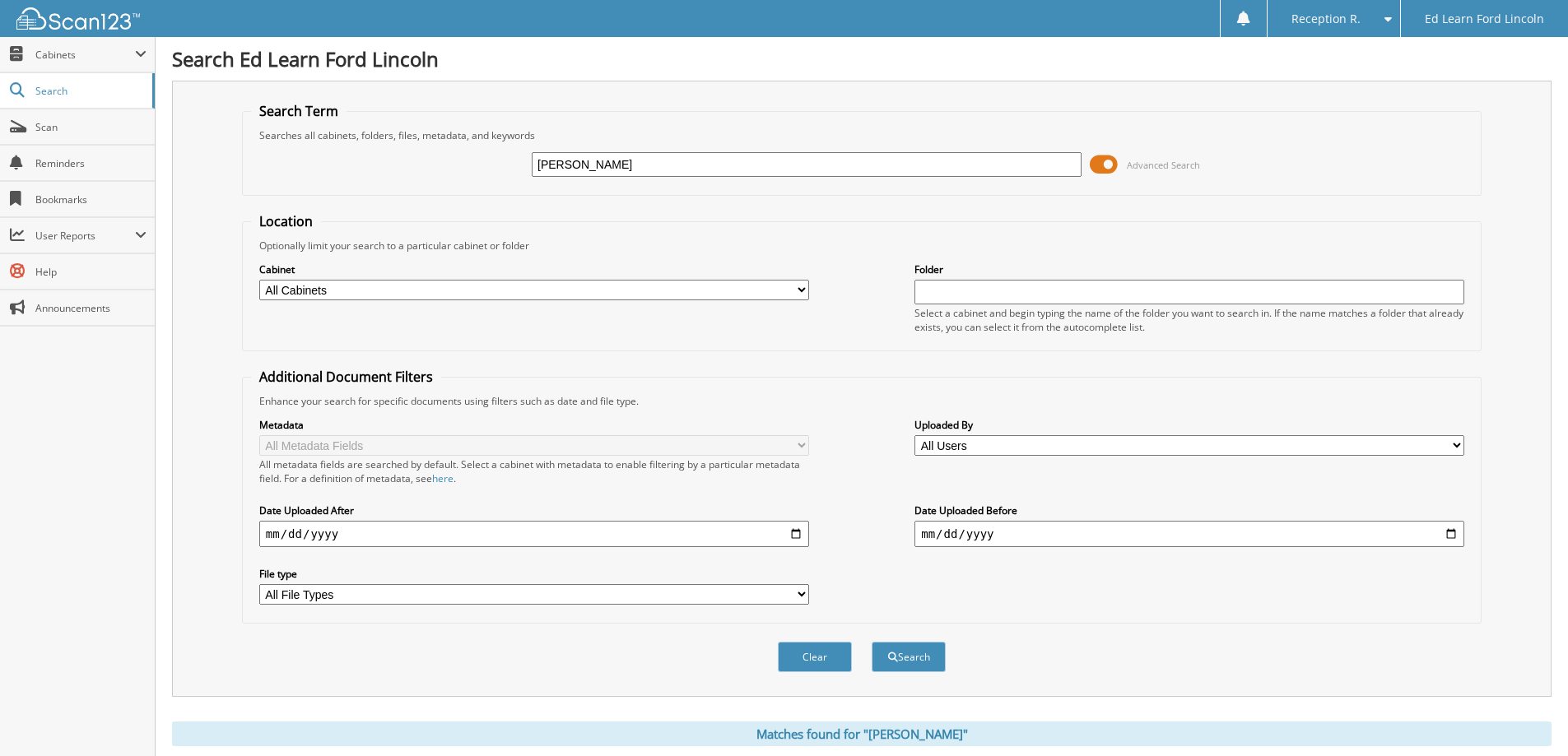
drag, startPoint x: 695, startPoint y: 174, endPoint x: 289, endPoint y: 147, distance: 406.9
click at [313, 156] on div "[PERSON_NAME] Advanced Search" at bounding box center [862, 164] width 1221 height 44
type input "MARINESCU"
click at [872, 642] on button "Search" at bounding box center [908, 657] width 74 height 31
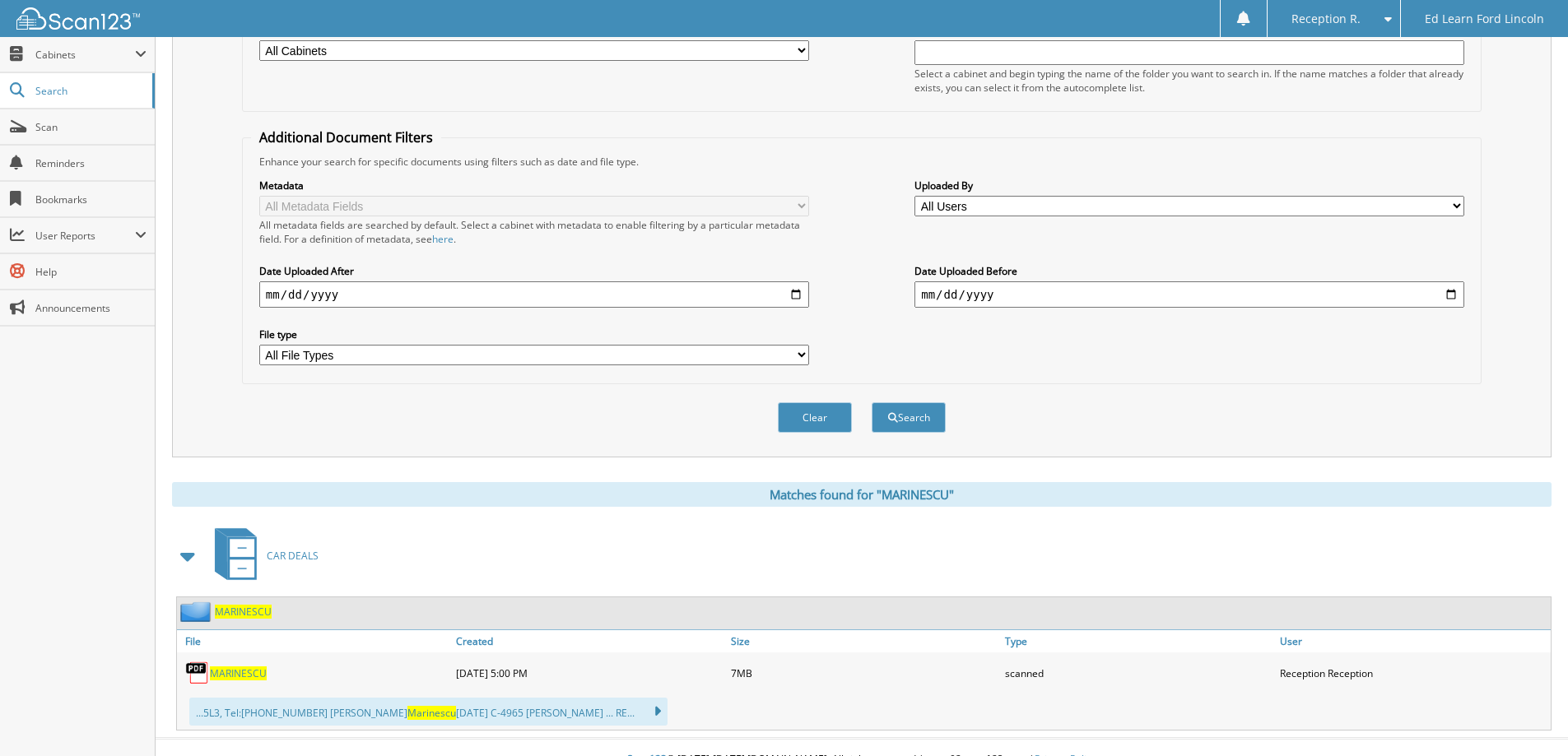
scroll to position [264, 0]
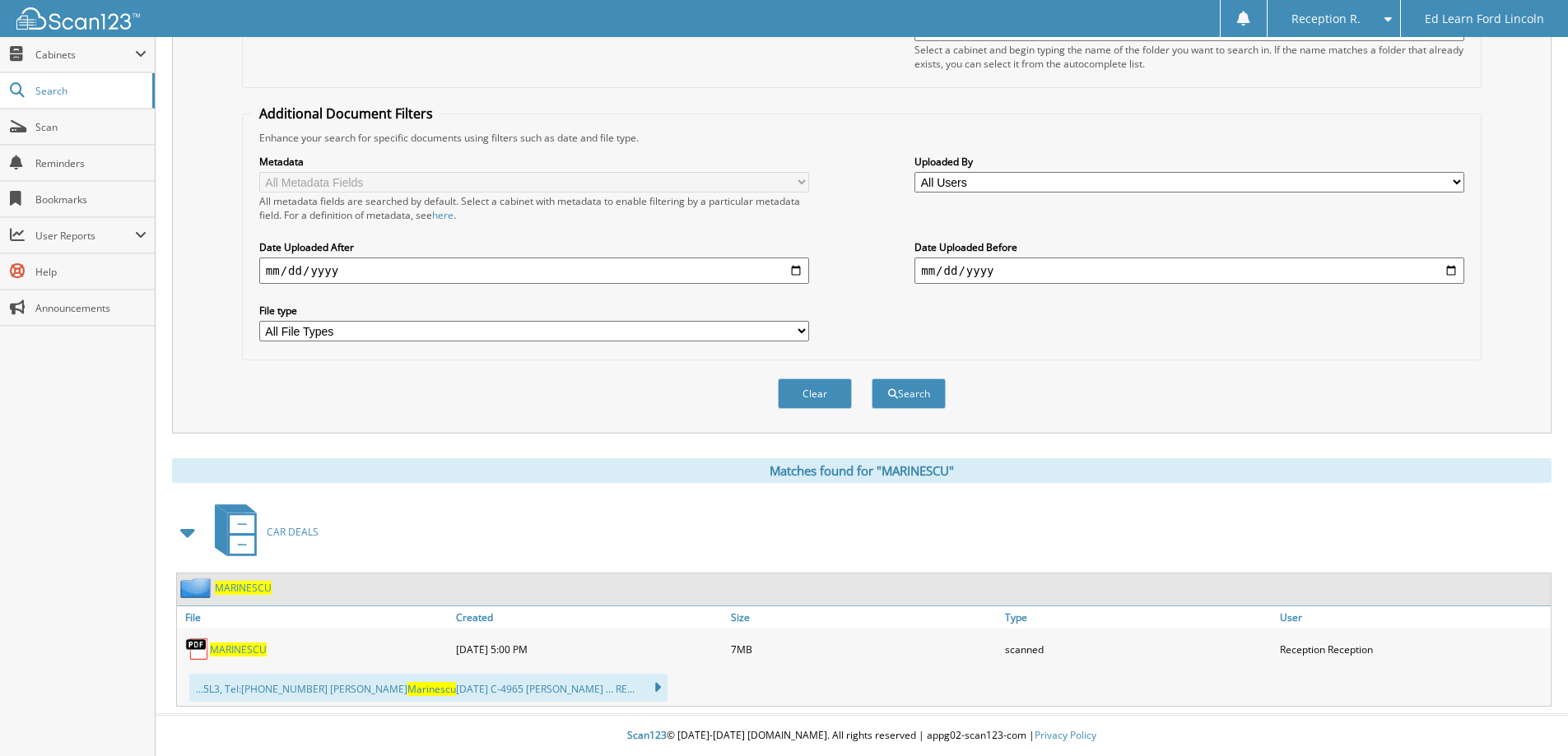
click at [238, 650] on span "MARINESCU" at bounding box center [238, 650] width 57 height 14
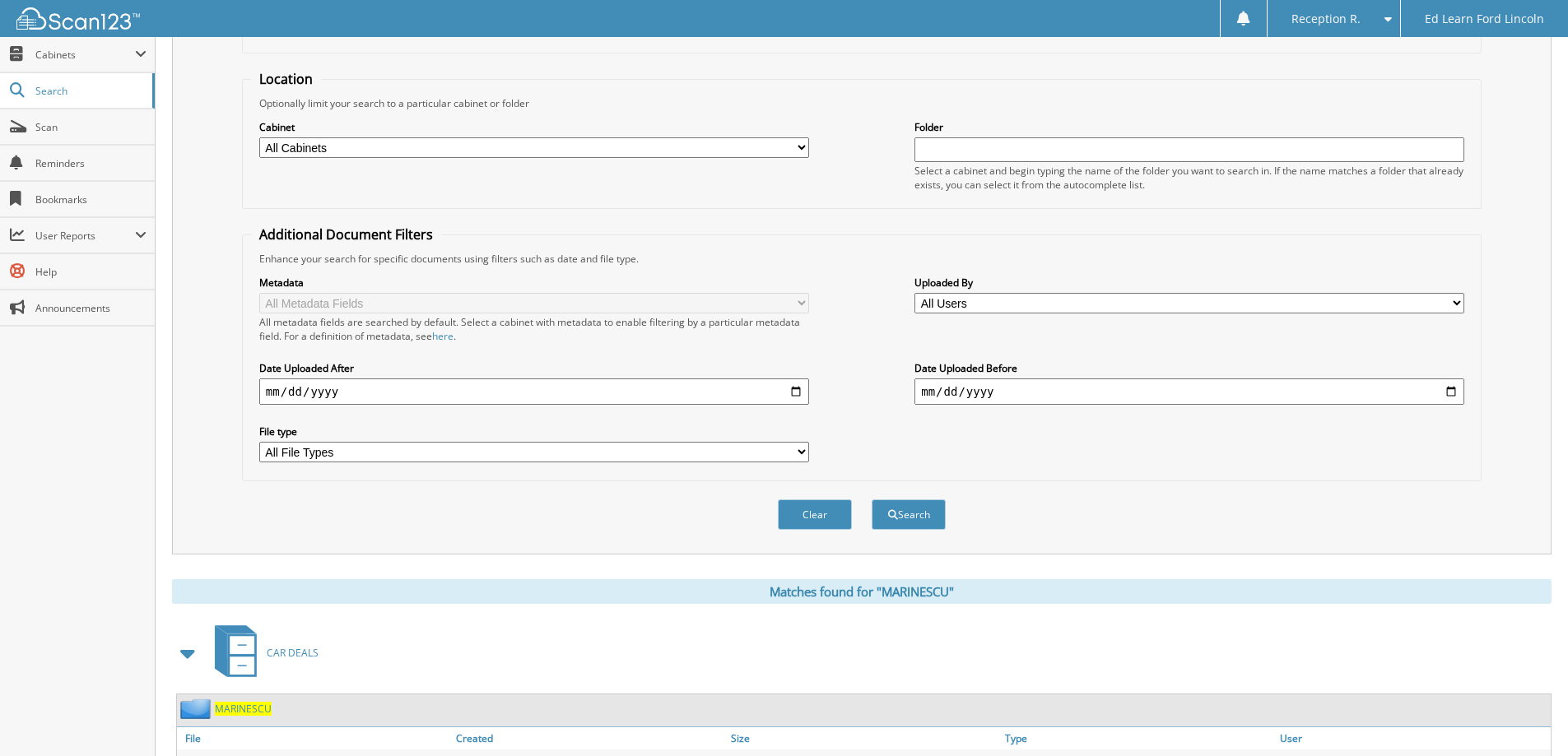
scroll to position [0, 0]
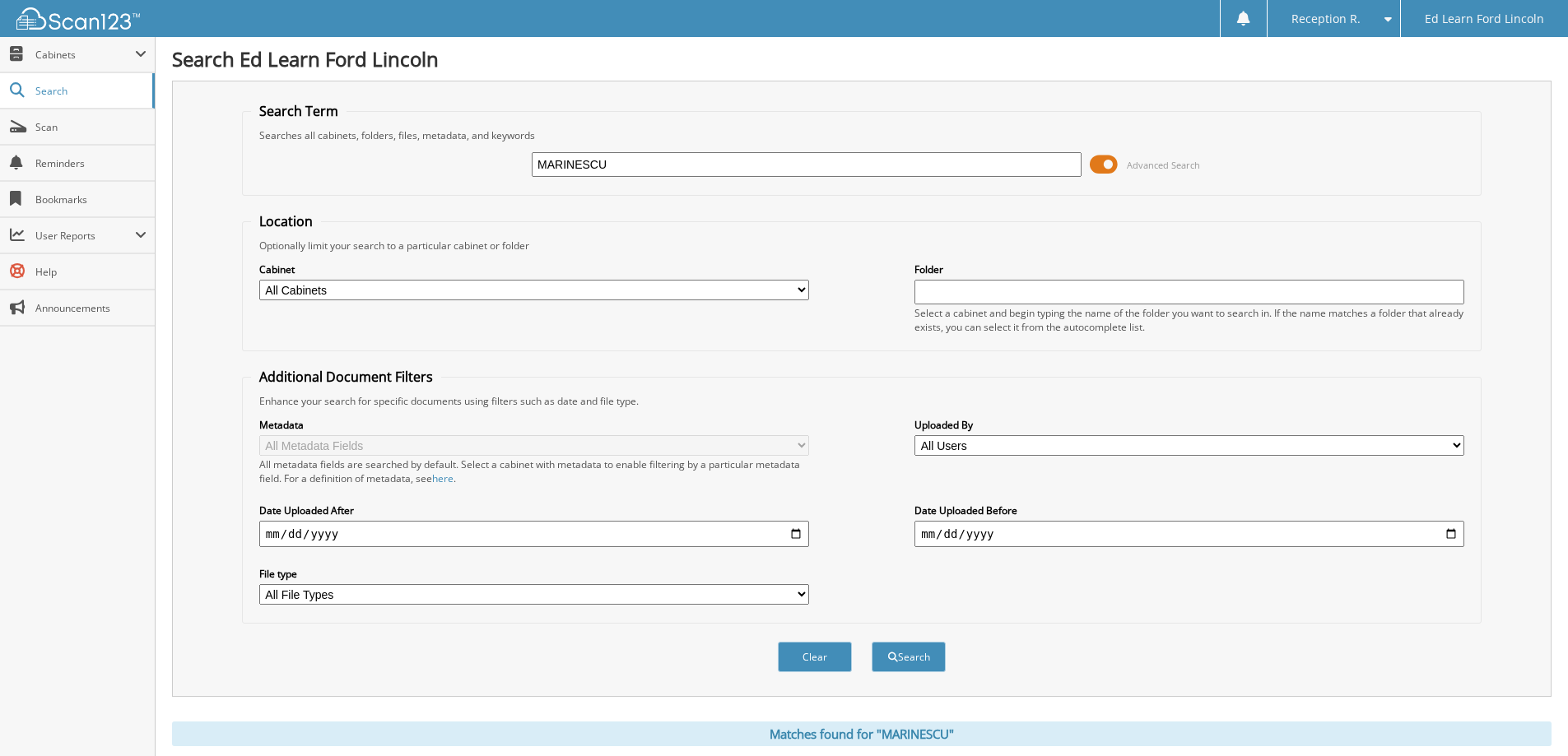
drag, startPoint x: 631, startPoint y: 174, endPoint x: 305, endPoint y: 176, distance: 326.0
click at [314, 177] on div "MARINESCU Advanced Search" at bounding box center [862, 164] width 1221 height 44
drag, startPoint x: 586, startPoint y: 166, endPoint x: 364, endPoint y: 129, distance: 225.1
click at [366, 128] on fieldset "Search Term Searches all cabinets, folders, files, metadata, and keywords 60787…" at bounding box center [862, 149] width 1239 height 94
type input "603876"
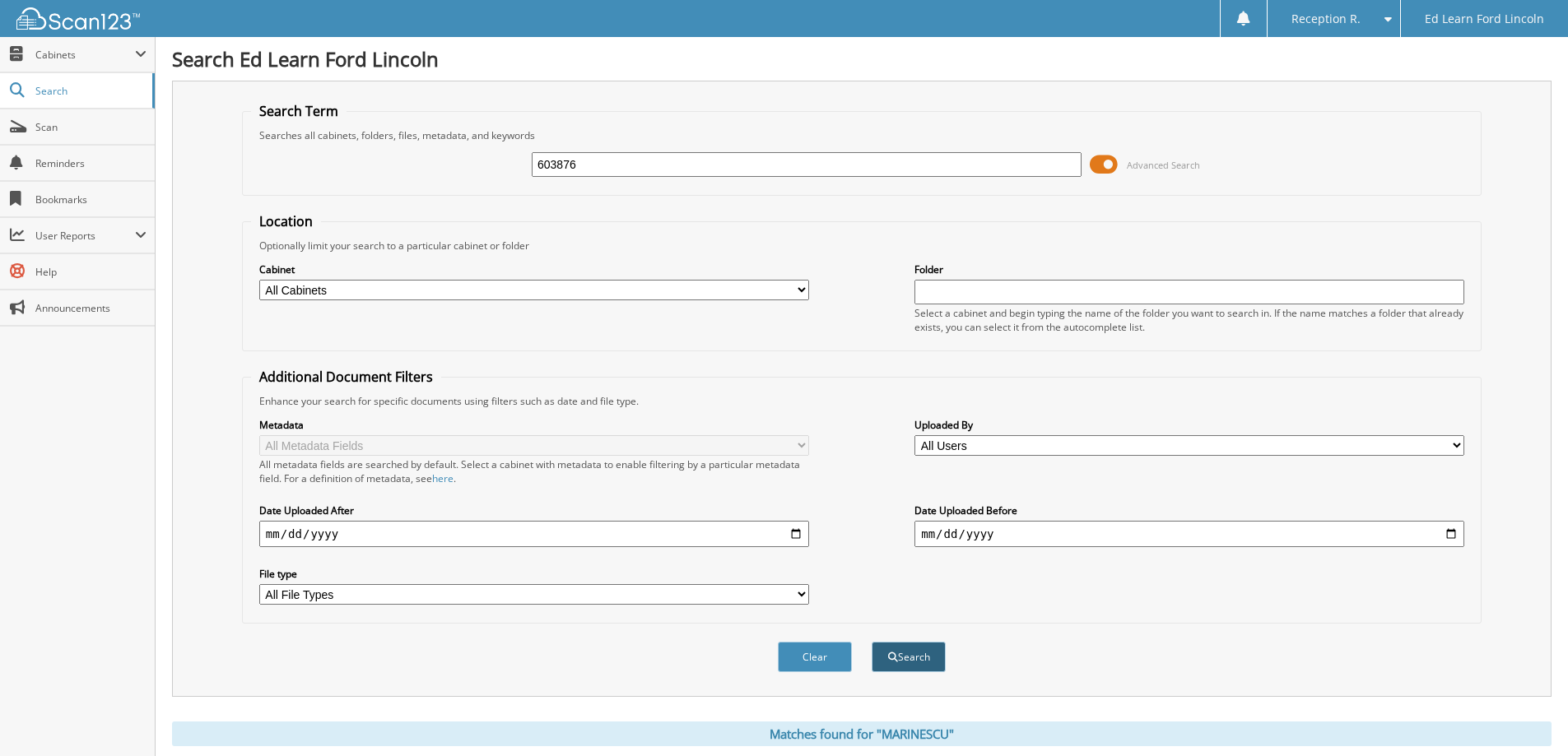
click at [934, 669] on button "Search" at bounding box center [908, 657] width 74 height 31
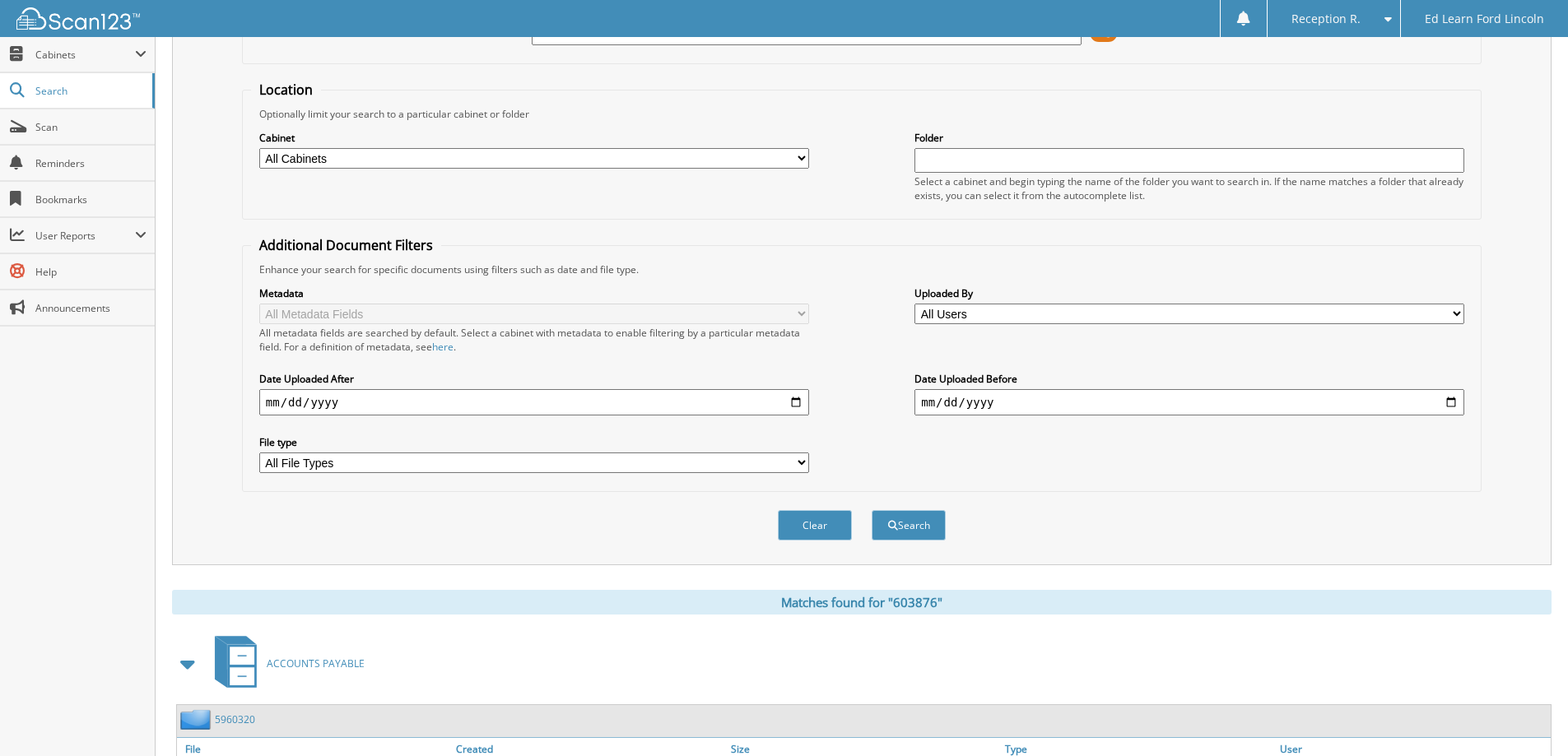
scroll to position [264, 0]
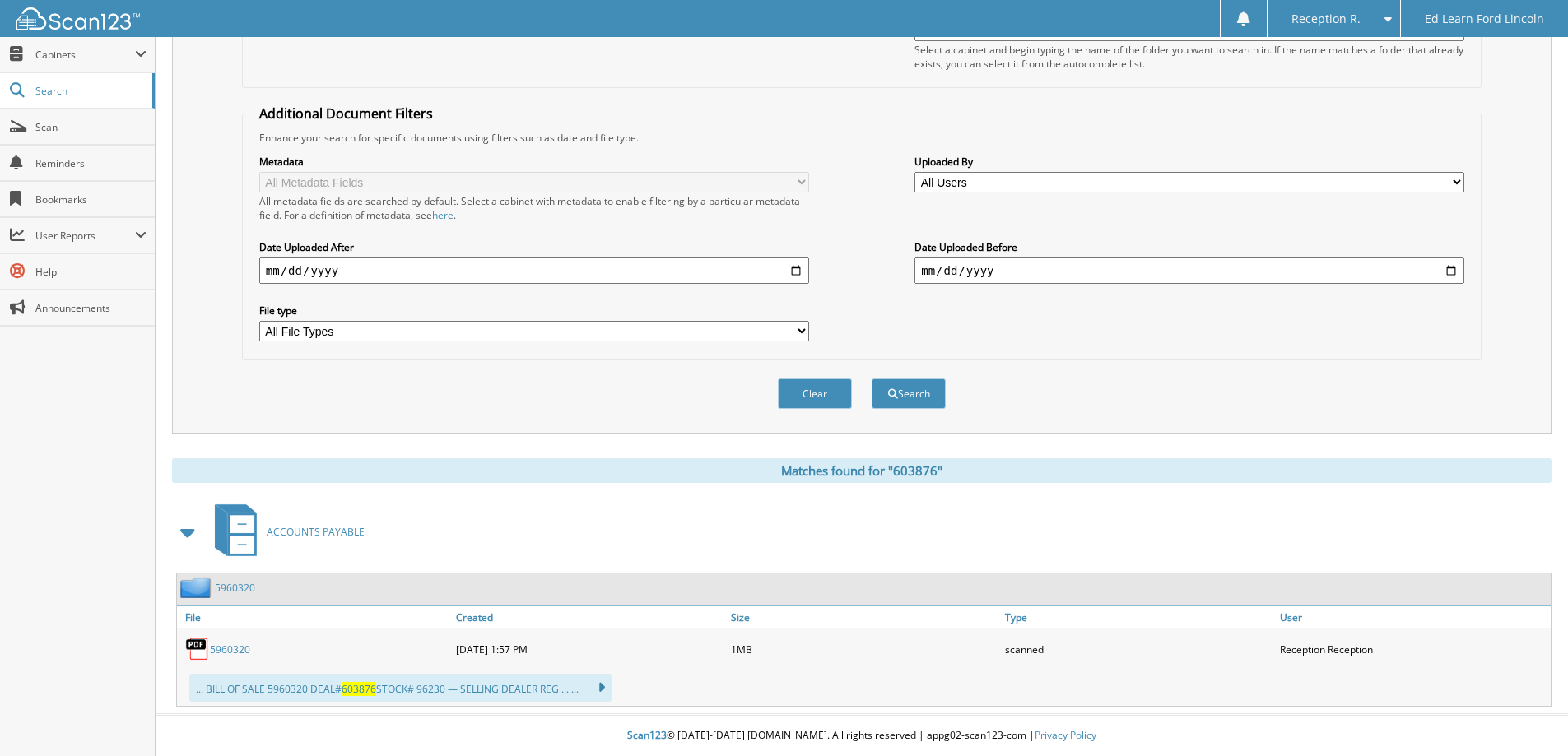
click at [230, 650] on link "5960320" at bounding box center [230, 650] width 40 height 14
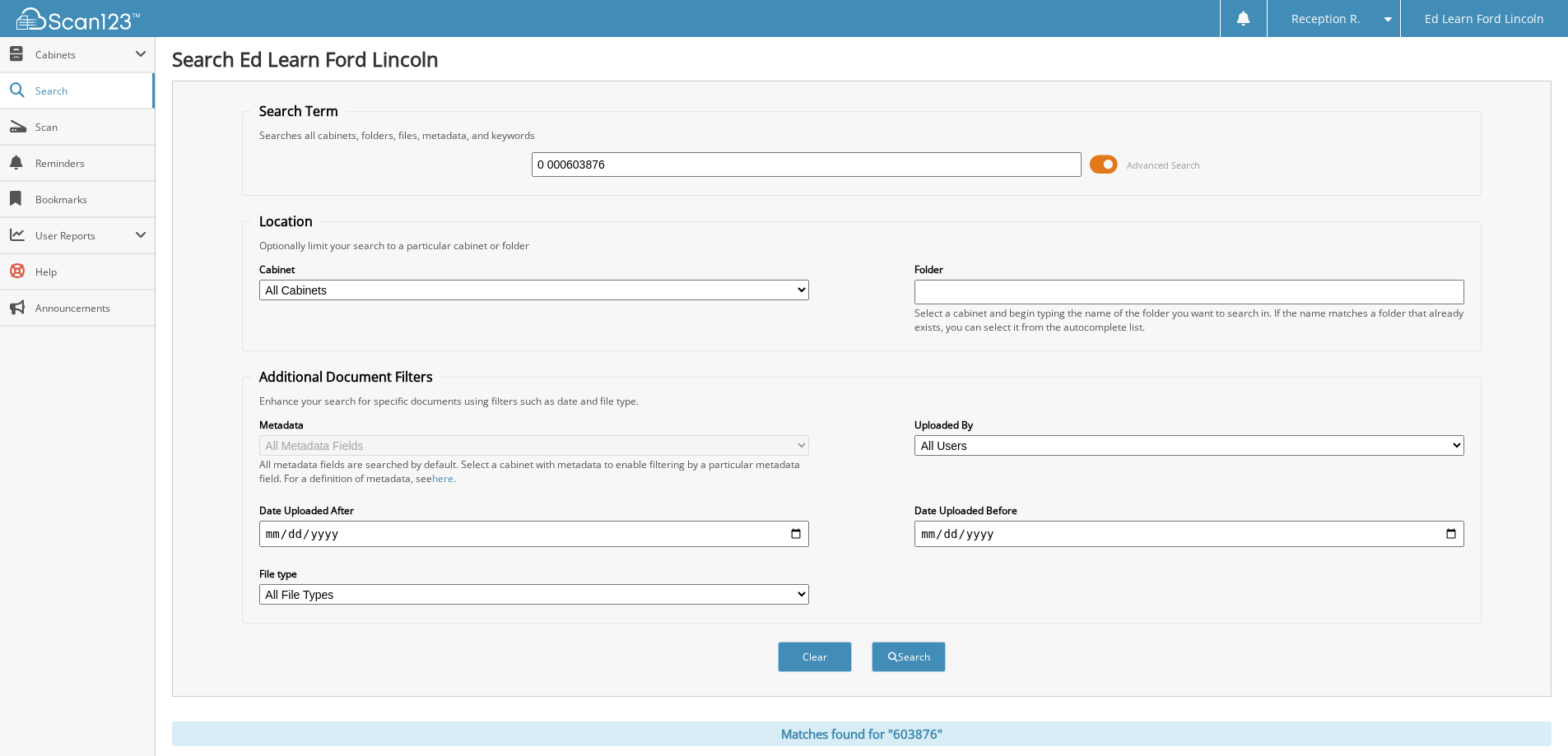
drag, startPoint x: 618, startPoint y: 161, endPoint x: 286, endPoint y: 127, distance: 333.7
click at [293, 130] on fieldset "Search Term Searches all cabinets, folders, files, metadata, and keywords 0 000…" at bounding box center [862, 149] width 1239 height 94
type input "[PERSON_NAME]"
click at [891, 661] on span "submit" at bounding box center [893, 658] width 10 height 10
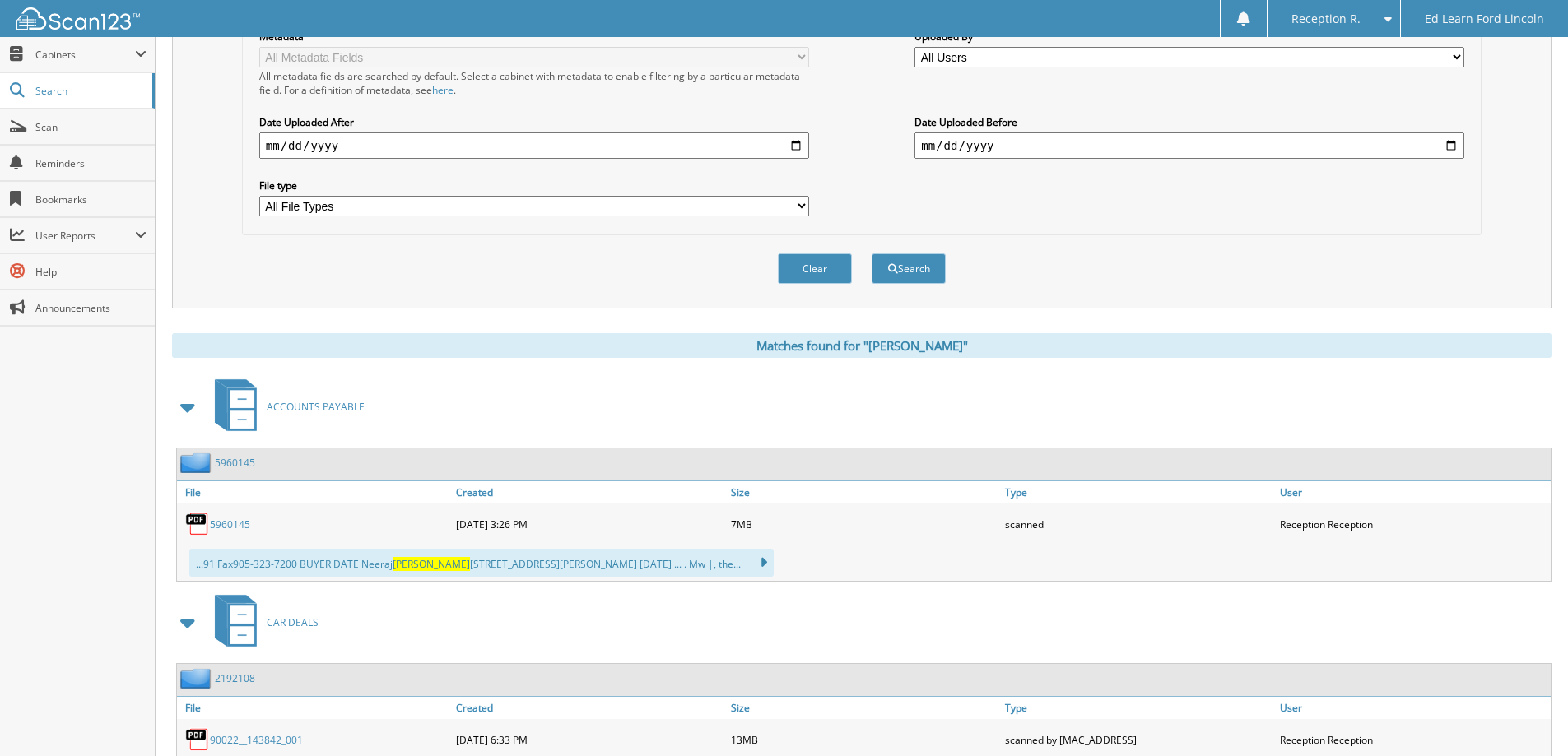
scroll to position [494, 0]
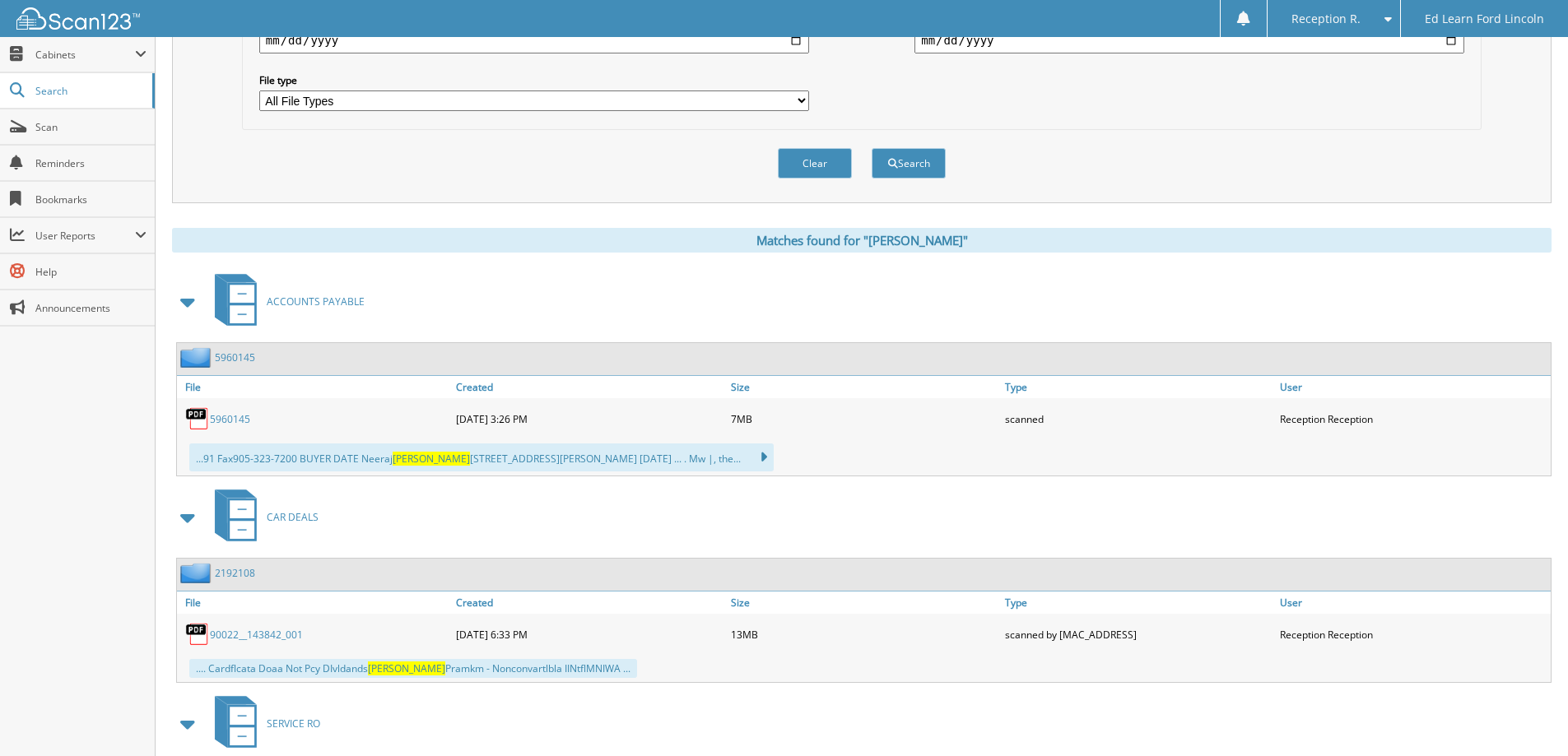
click at [229, 424] on link "5960145" at bounding box center [230, 419] width 40 height 14
click at [241, 362] on link "5960145" at bounding box center [235, 357] width 40 height 14
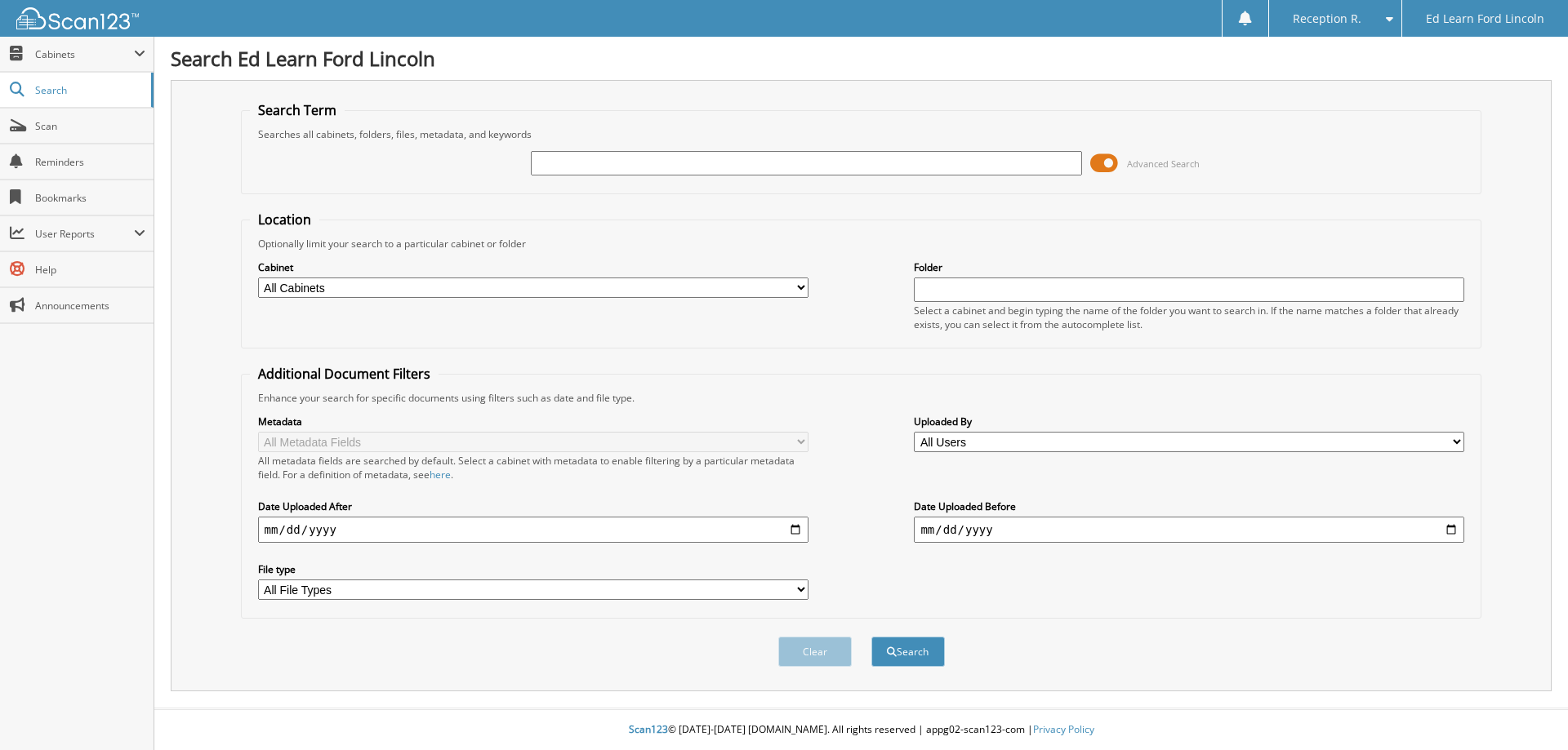
click at [682, 164] on input "text" at bounding box center [805, 163] width 550 height 25
type input "502575Z"
click at [880, 659] on button "Search" at bounding box center [908, 652] width 73 height 31
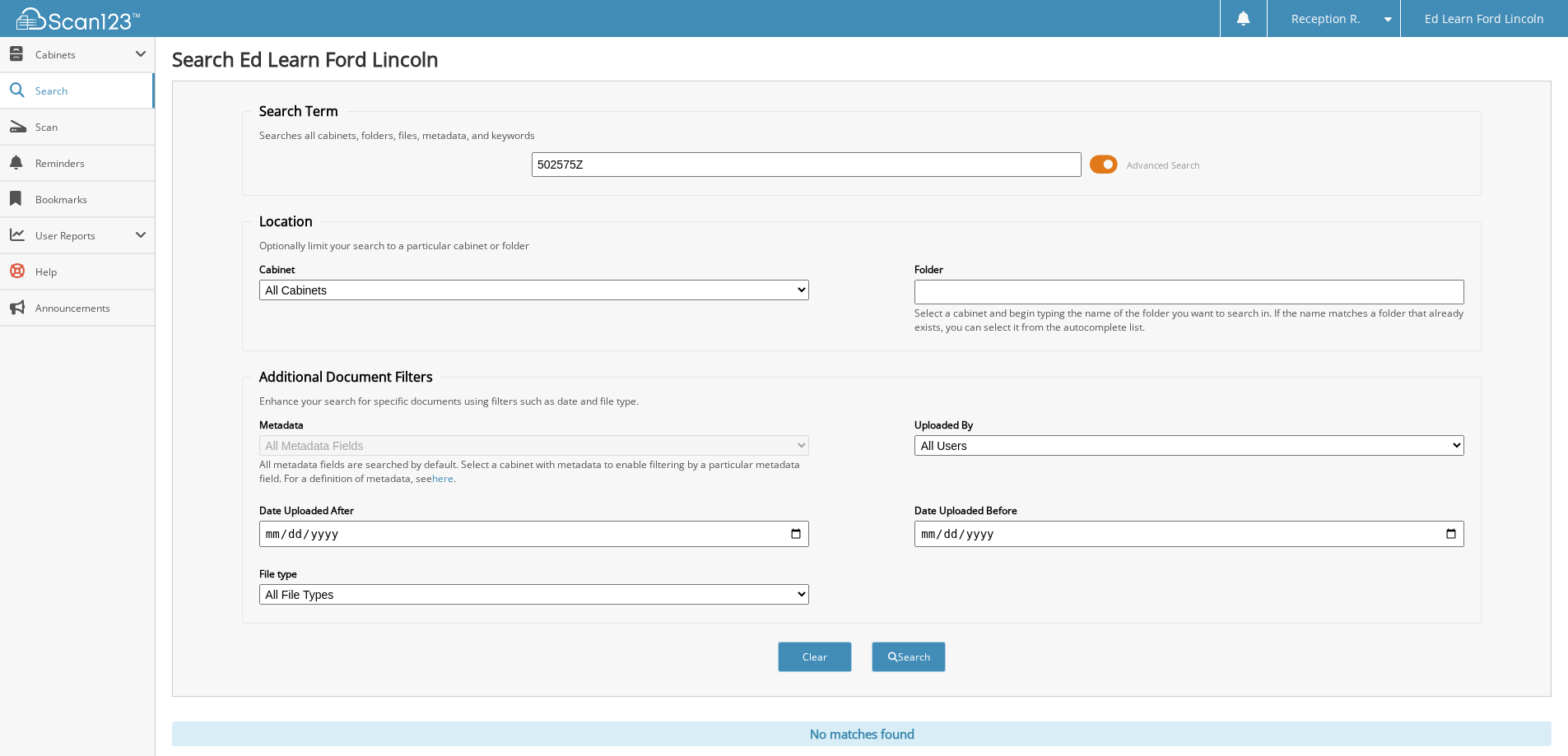
drag, startPoint x: 621, startPoint y: 165, endPoint x: 279, endPoint y: 148, distance: 342.4
click at [279, 148] on div "502575Z Advanced Search" at bounding box center [862, 164] width 1221 height 44
type input "AUTO 1 [GEOGRAPHIC_DATA]"
click at [932, 654] on button "Search" at bounding box center [908, 657] width 74 height 31
